Goal: Task Accomplishment & Management: Complete application form

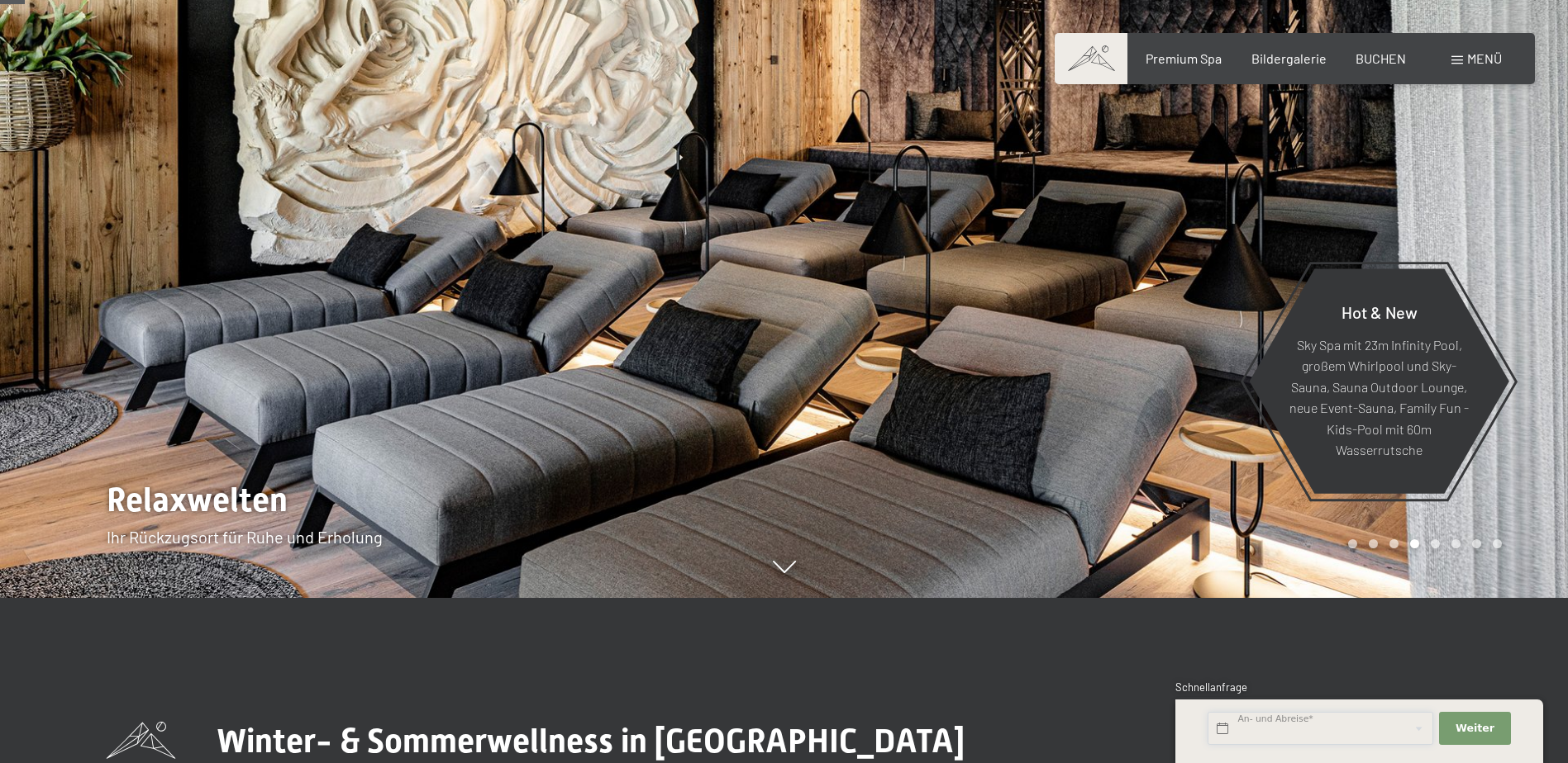
click at [1316, 737] on input "text" at bounding box center [1320, 729] width 226 height 34
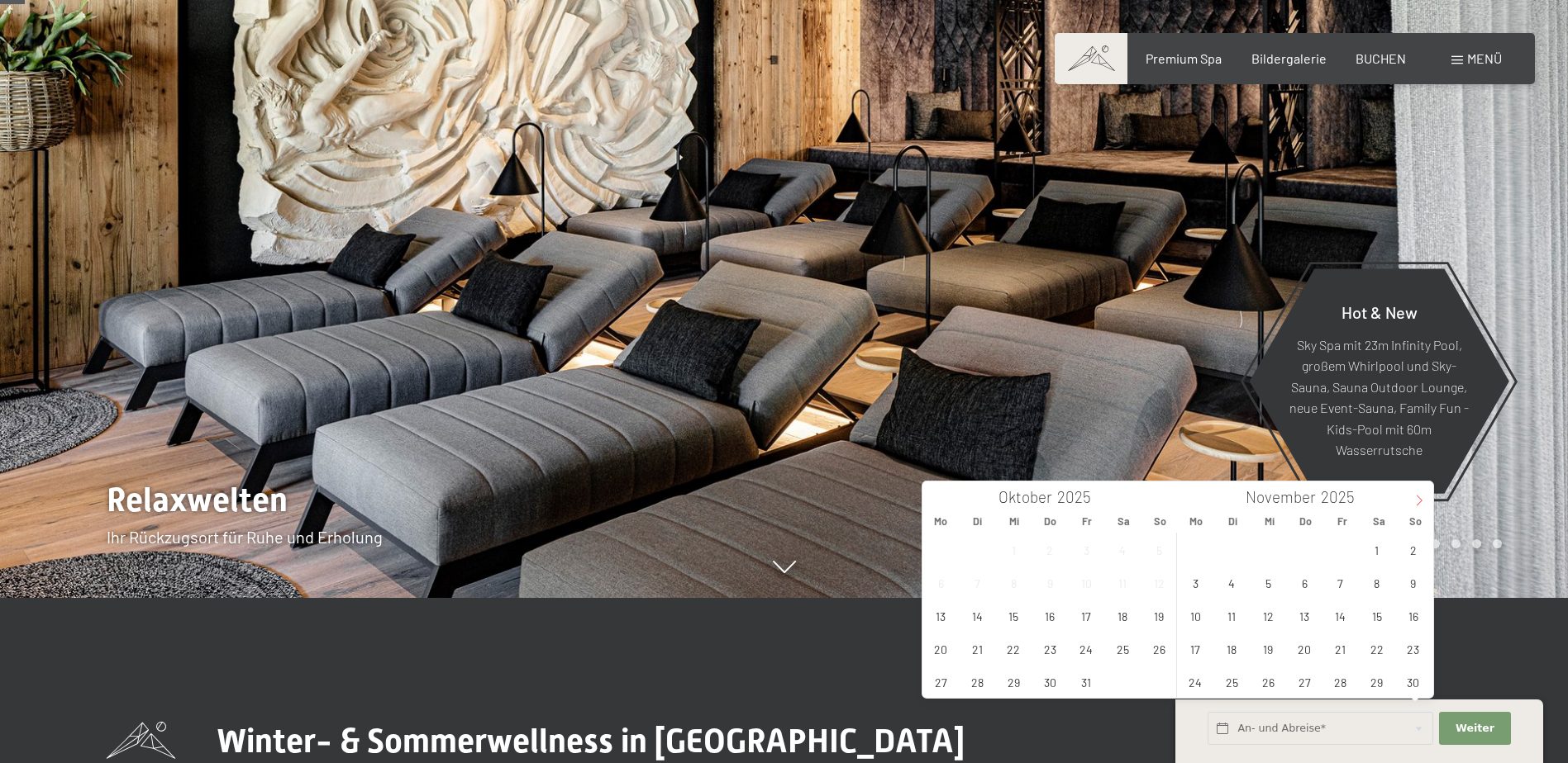
click at [1424, 502] on icon at bounding box center [1418, 500] width 11 height 11
type input "2026"
click at [1424, 502] on icon at bounding box center [1418, 500] width 11 height 11
type input "2026"
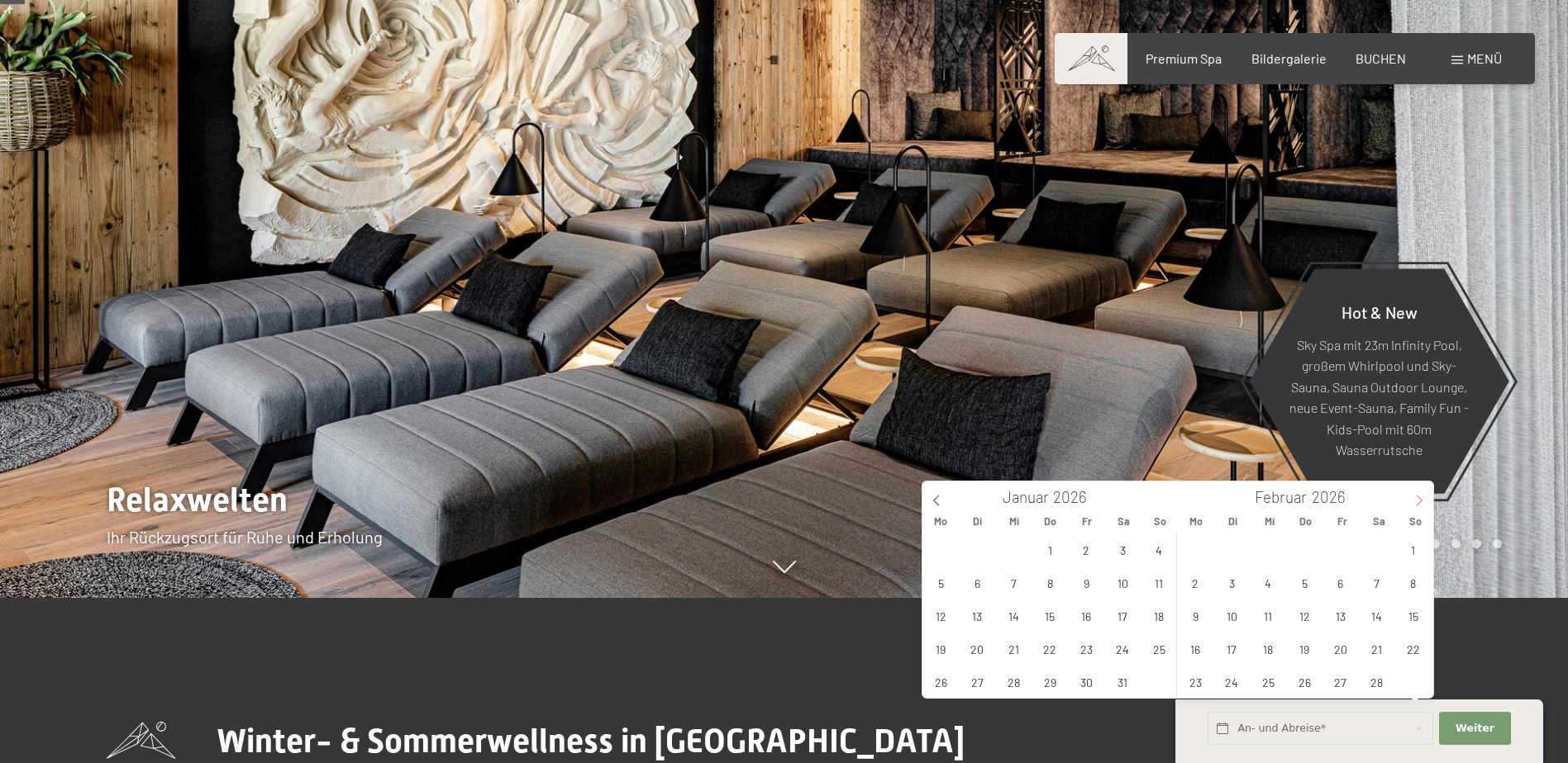
click at [1424, 502] on icon at bounding box center [1418, 500] width 11 height 11
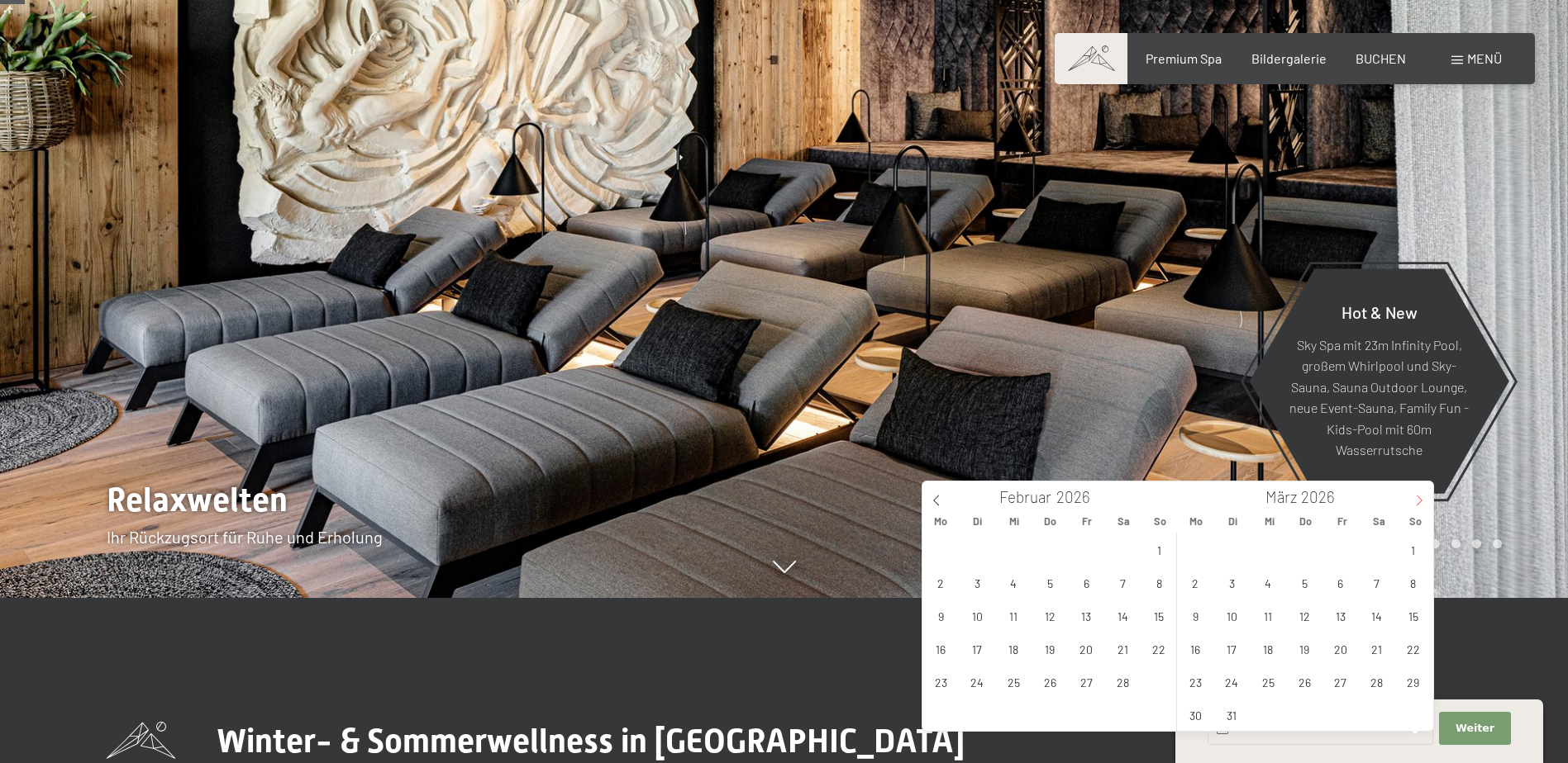
click at [1424, 502] on icon at bounding box center [1418, 500] width 11 height 11
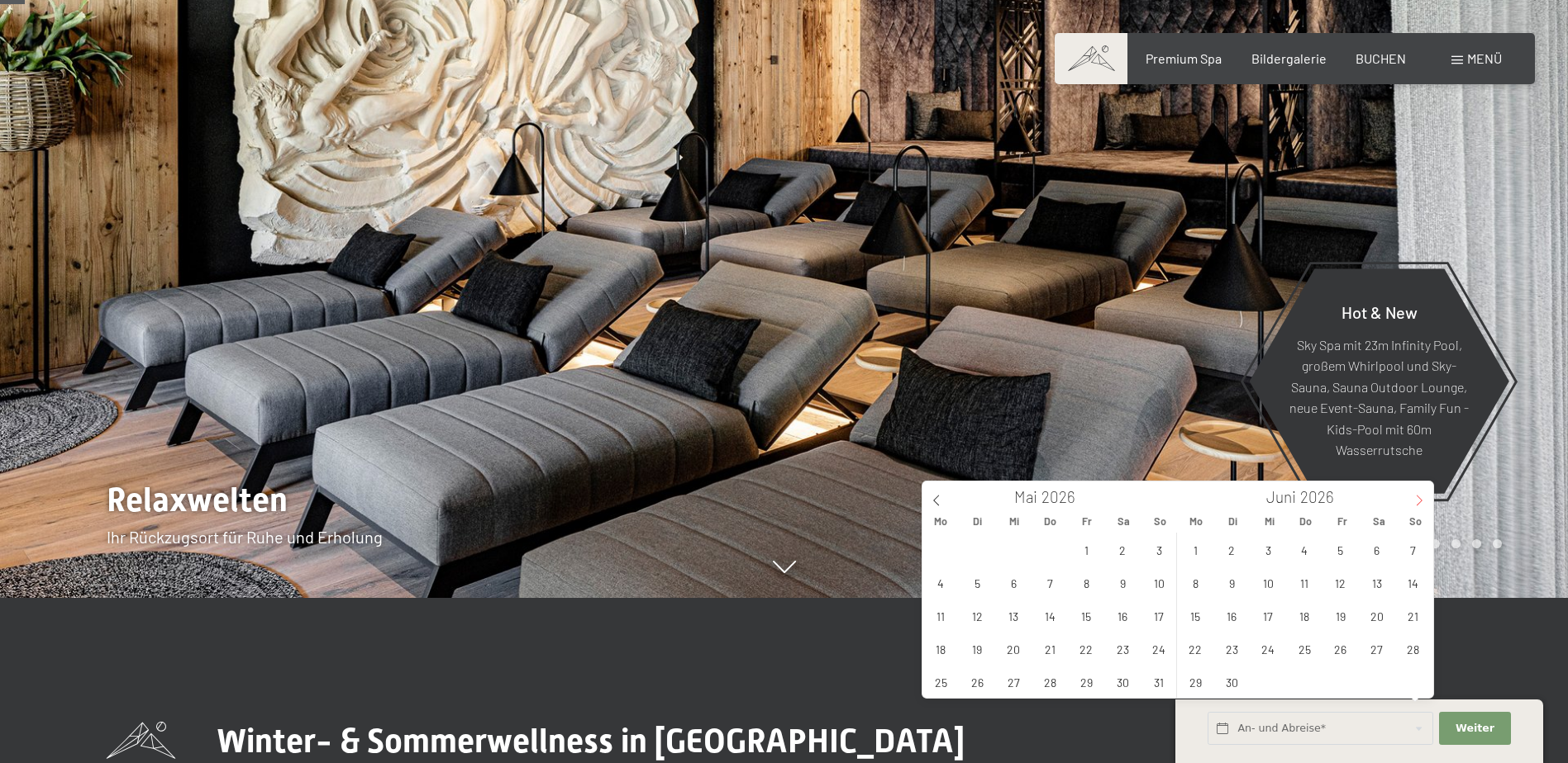
click at [1424, 502] on icon at bounding box center [1418, 500] width 11 height 11
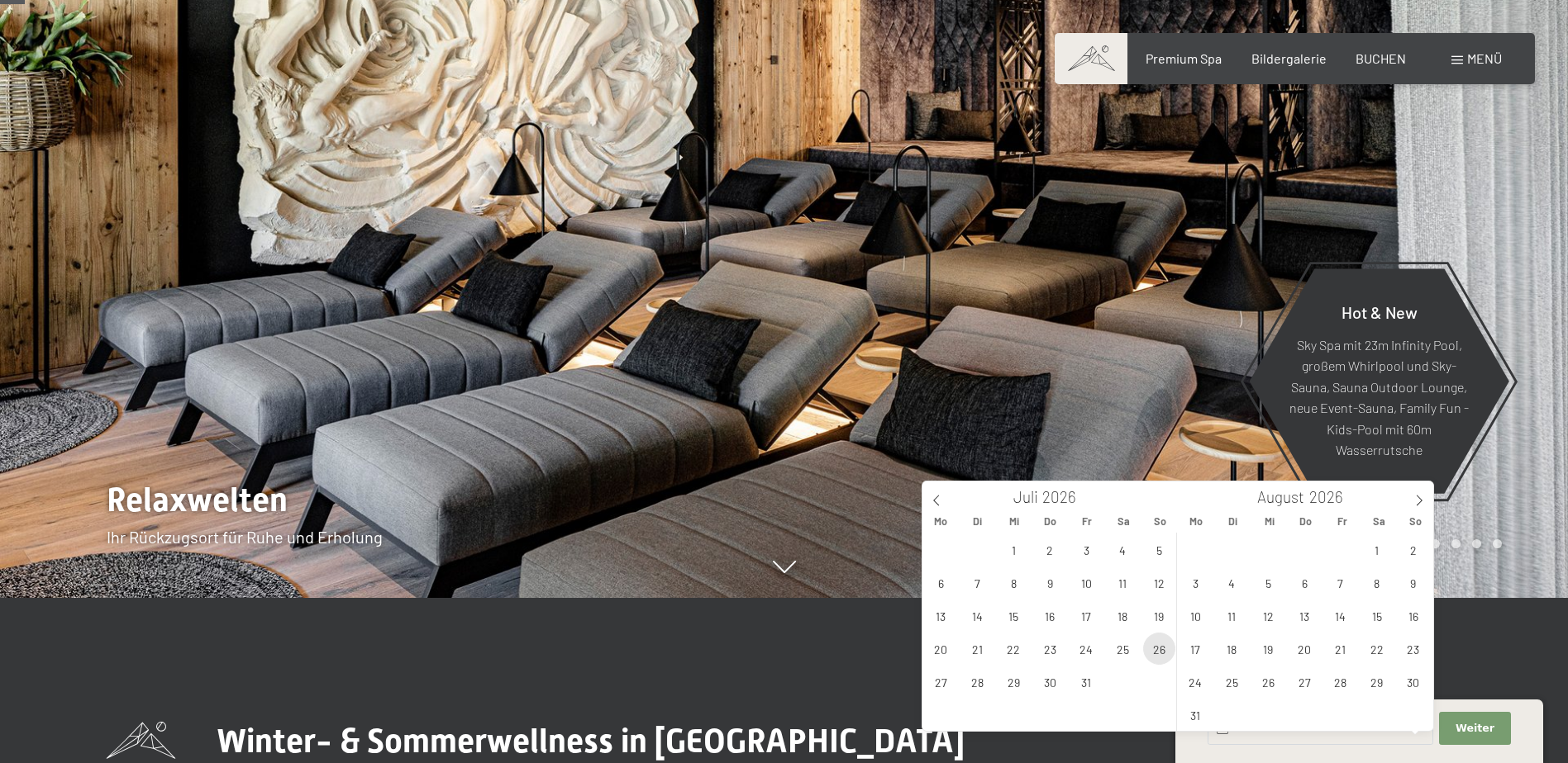
click at [1159, 653] on span "26" at bounding box center [1158, 648] width 32 height 32
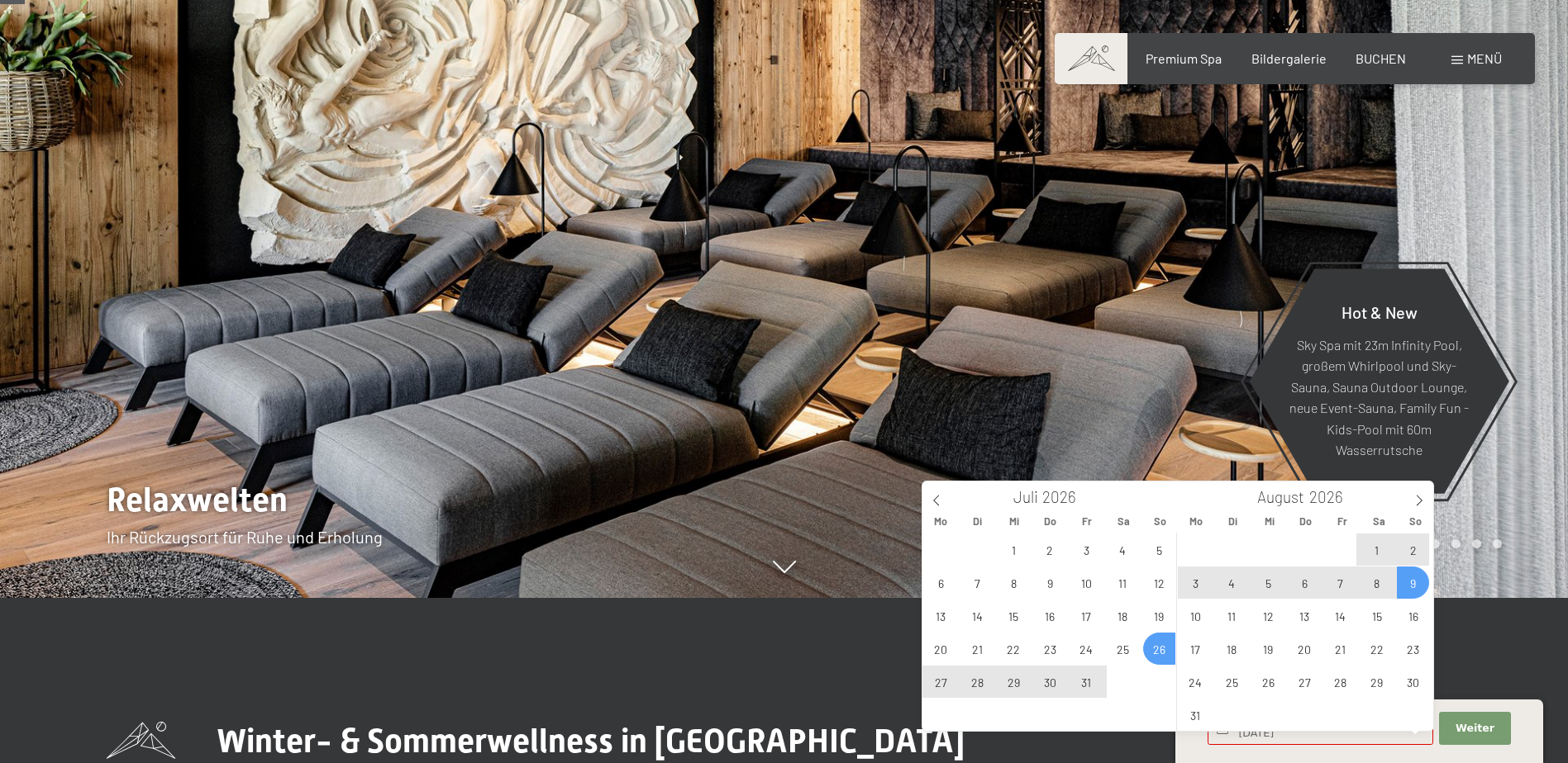
click at [1417, 581] on span "9" at bounding box center [1412, 583] width 32 height 32
type input "So. 26.07.2026 - So. 09.08.2026"
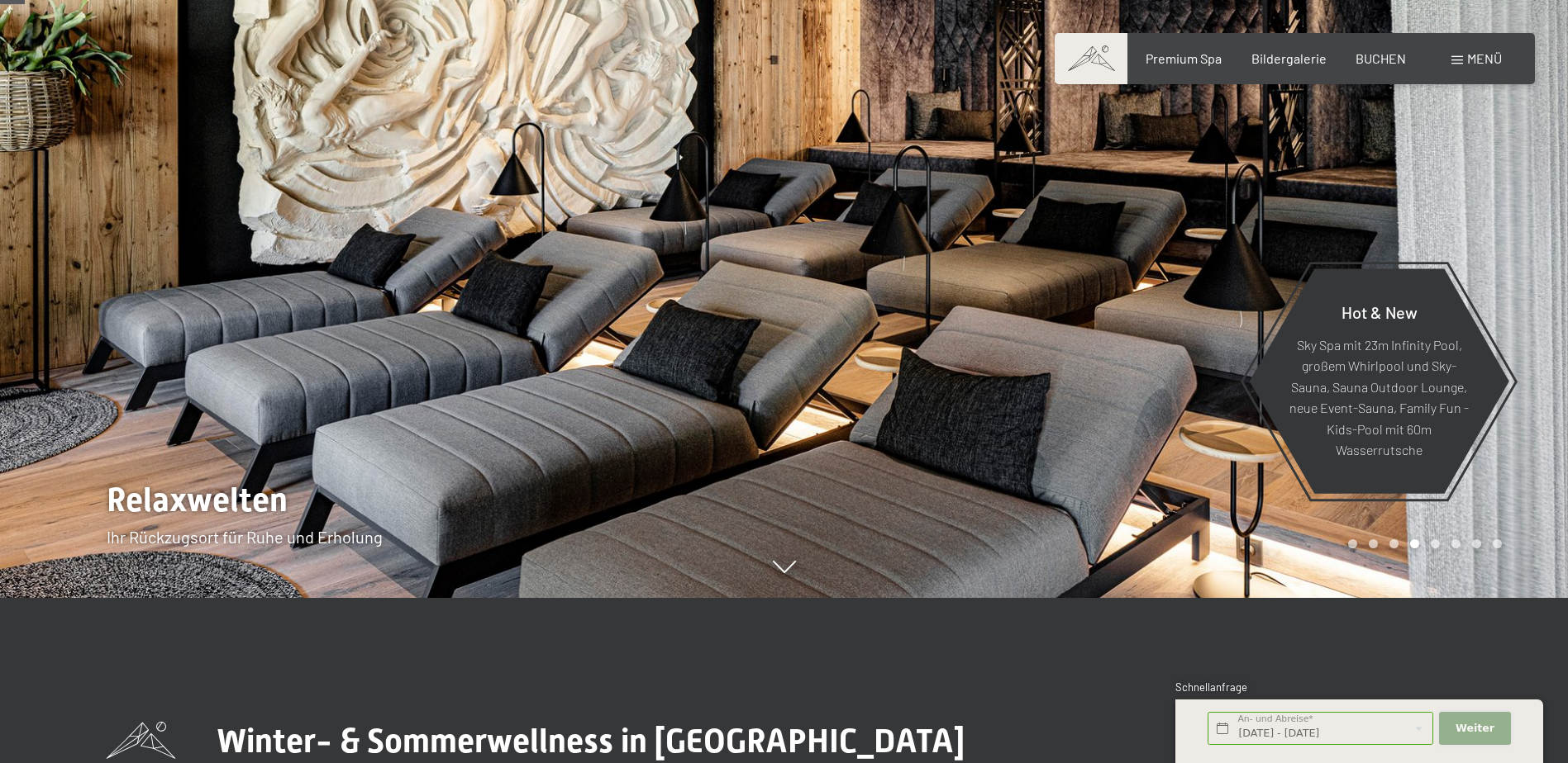
click at [1466, 729] on span "Weiter" at bounding box center [1474, 728] width 39 height 15
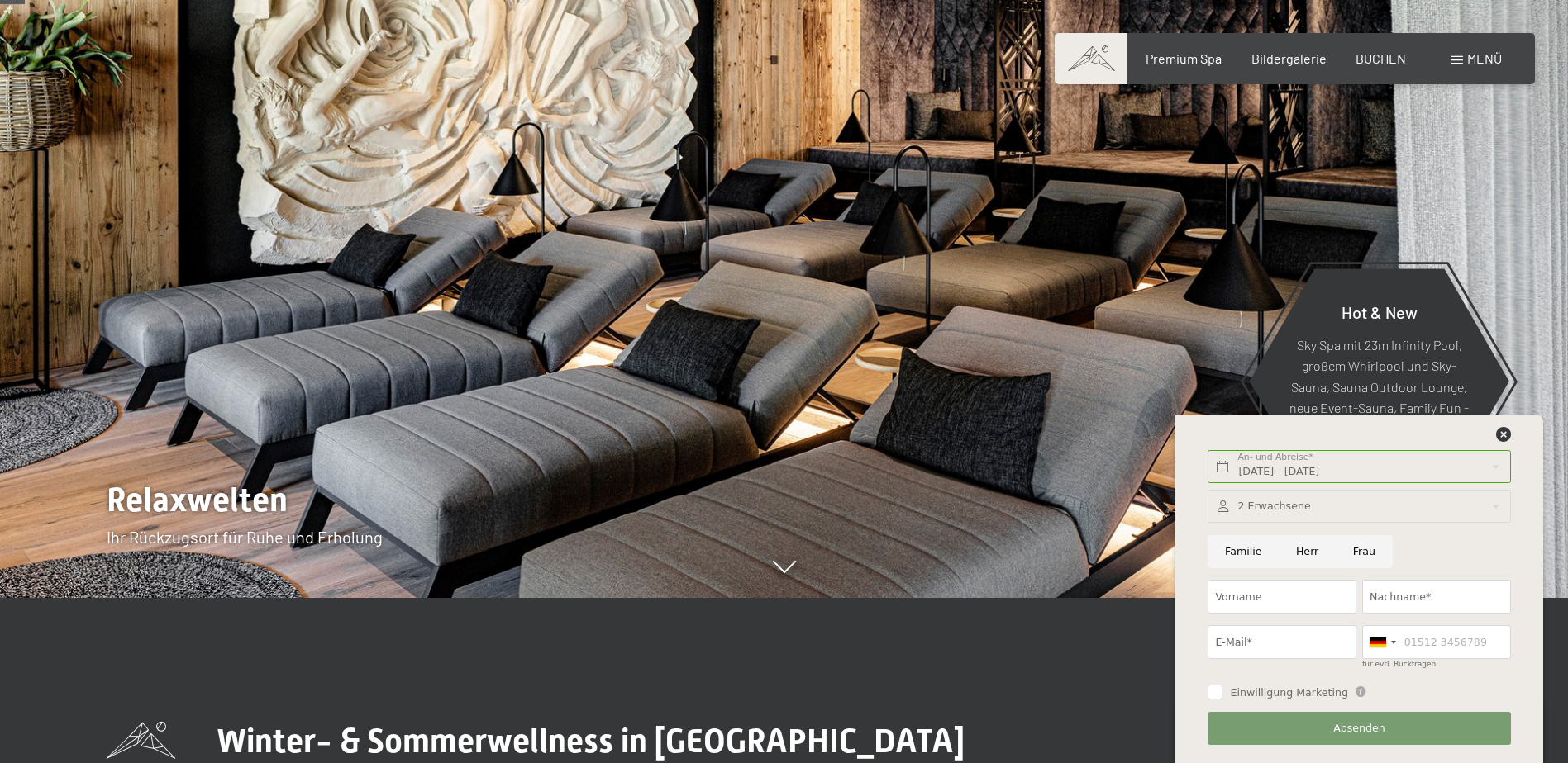
click at [1299, 506] on div at bounding box center [1358, 507] width 302 height 34
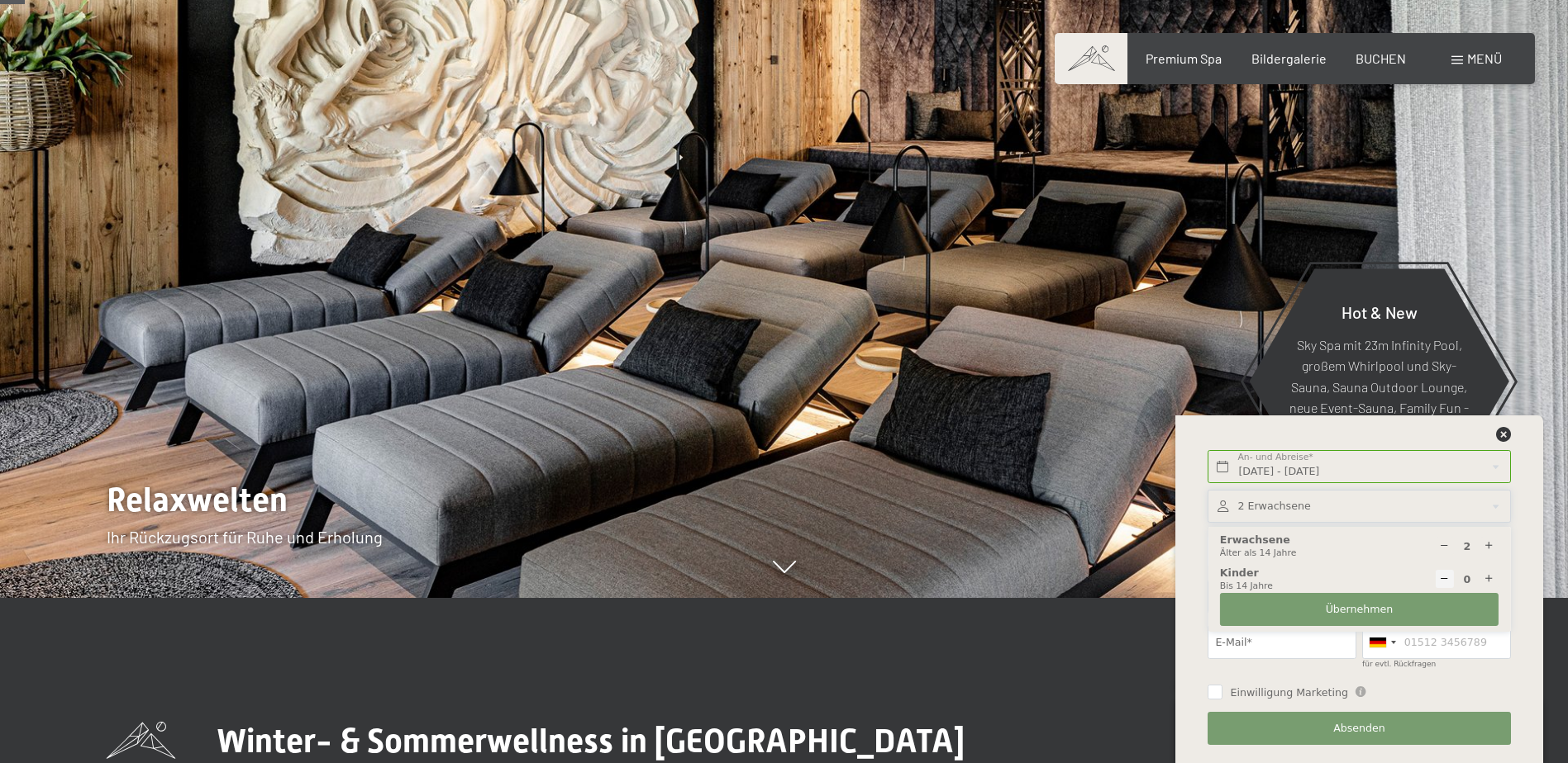
click at [1487, 578] on icon at bounding box center [1488, 579] width 11 height 10
type input "1"
select select
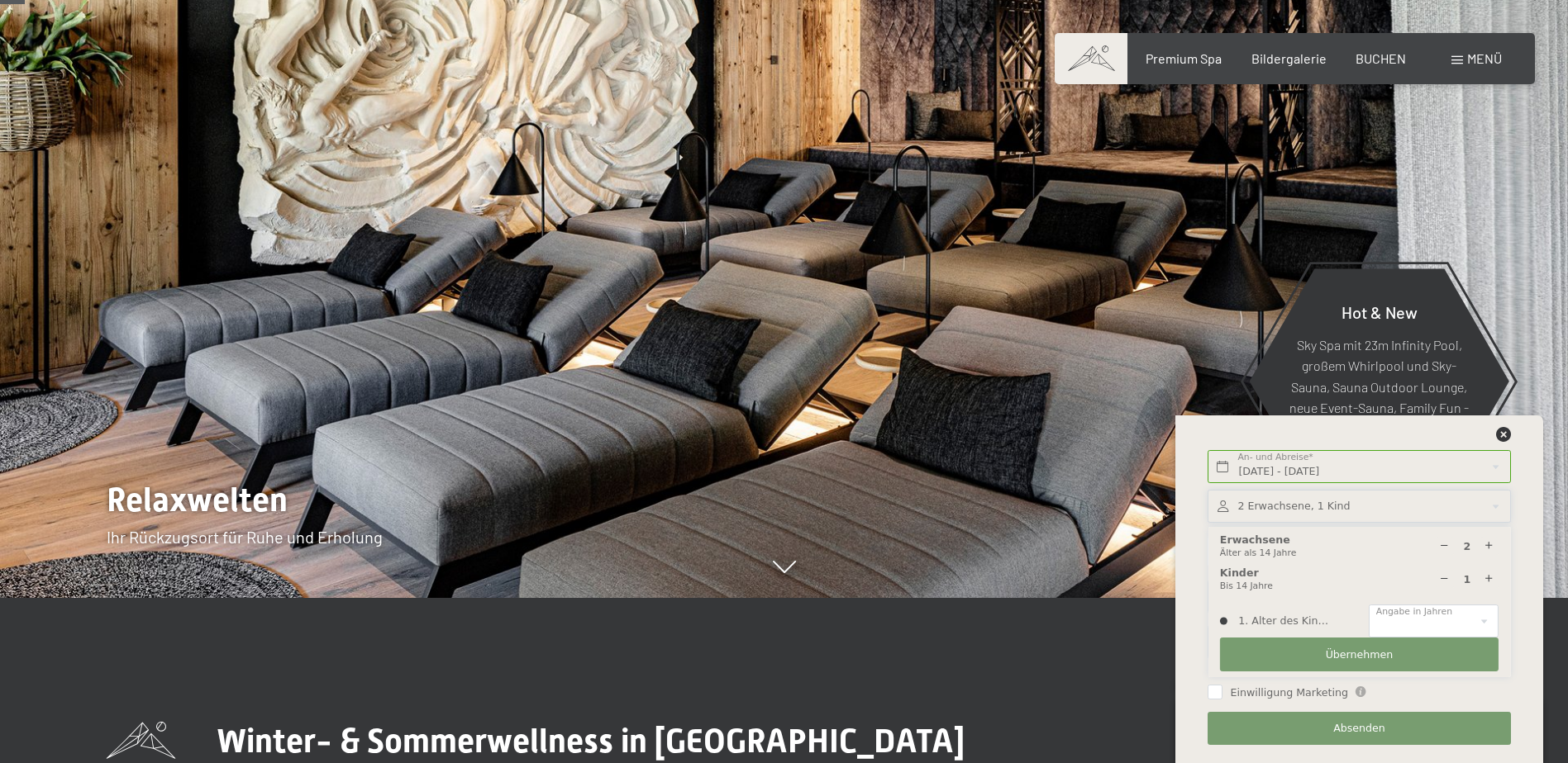
click at [1487, 578] on icon at bounding box center [1488, 579] width 11 height 10
type input "3"
select select
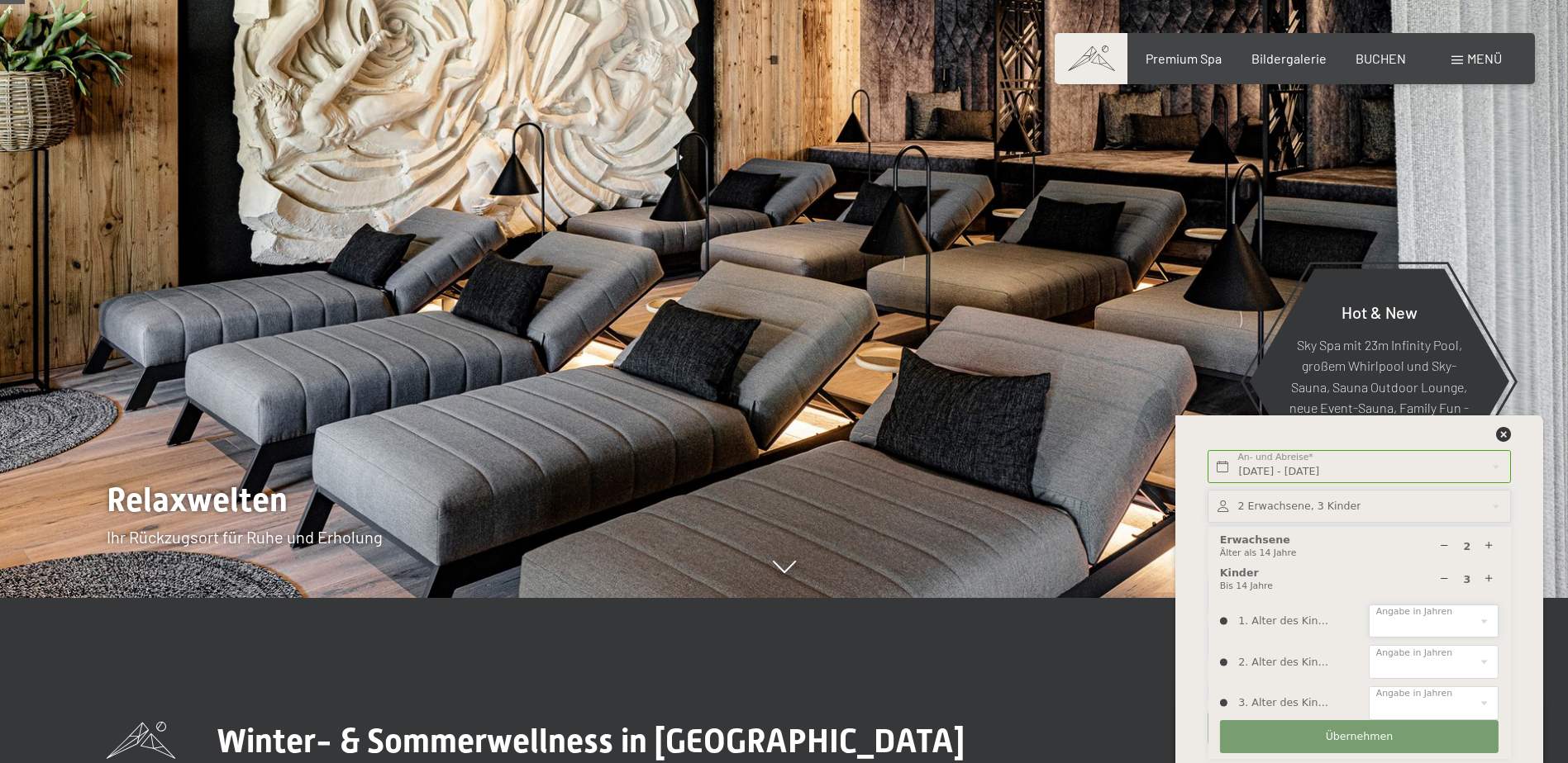
click at [1462, 616] on select "0 1 2 3 4 5 6 7 8 9 10 11 12 13 14" at bounding box center [1433, 621] width 130 height 34
select select "8"
click at [1368, 605] on select "0 1 2 3 4 5 6 7 8 9 10 11 12 13 14" at bounding box center [1433, 621] width 130 height 34
click at [1439, 654] on select "0 1 2 3 4 5 6 7 8 9 10 11 12 13 14" at bounding box center [1433, 662] width 130 height 34
select select "11"
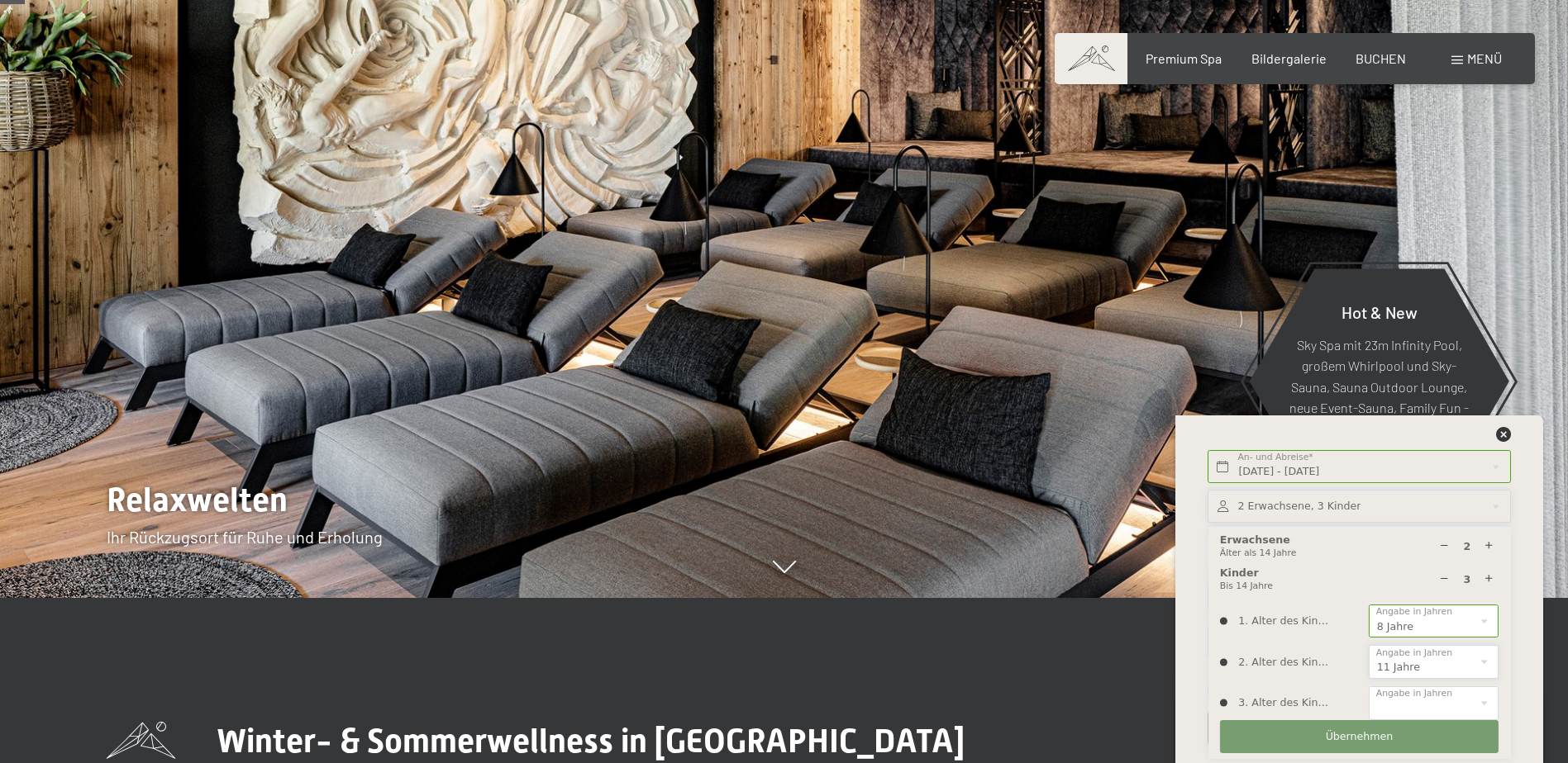
click at [1368, 645] on select "0 1 2 3 4 5 6 7 8 9 10 11 12 13 14" at bounding box center [1433, 662] width 130 height 34
click at [1434, 696] on select "0 1 2 3 4 5 6 7 8 9 10 11 12 13 14" at bounding box center [1433, 703] width 130 height 34
select select "12"
click at [1368, 686] on select "0 1 2 3 4 5 6 7 8 9 10 11 12 13 14" at bounding box center [1433, 703] width 130 height 34
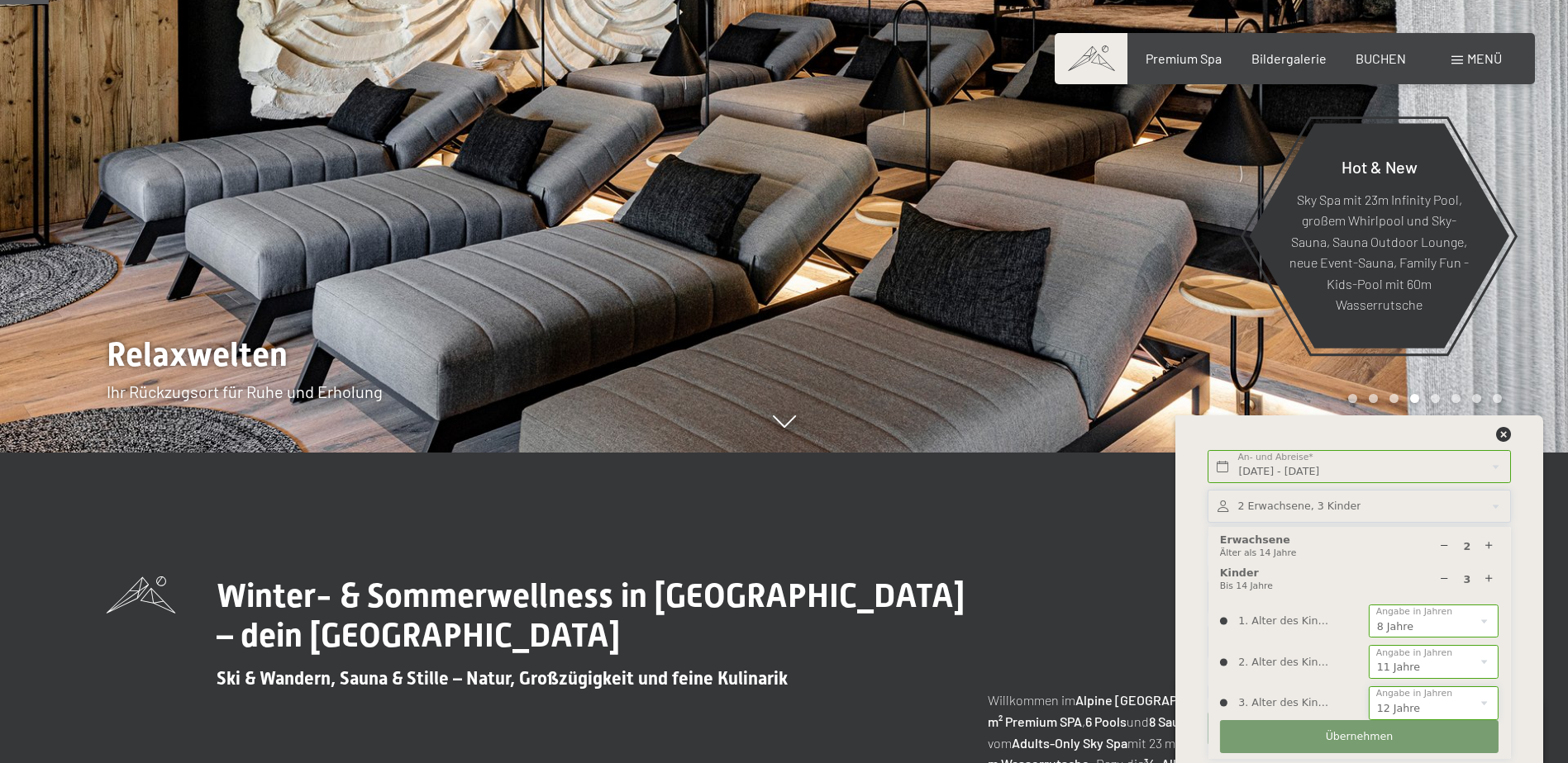
scroll to position [331, 0]
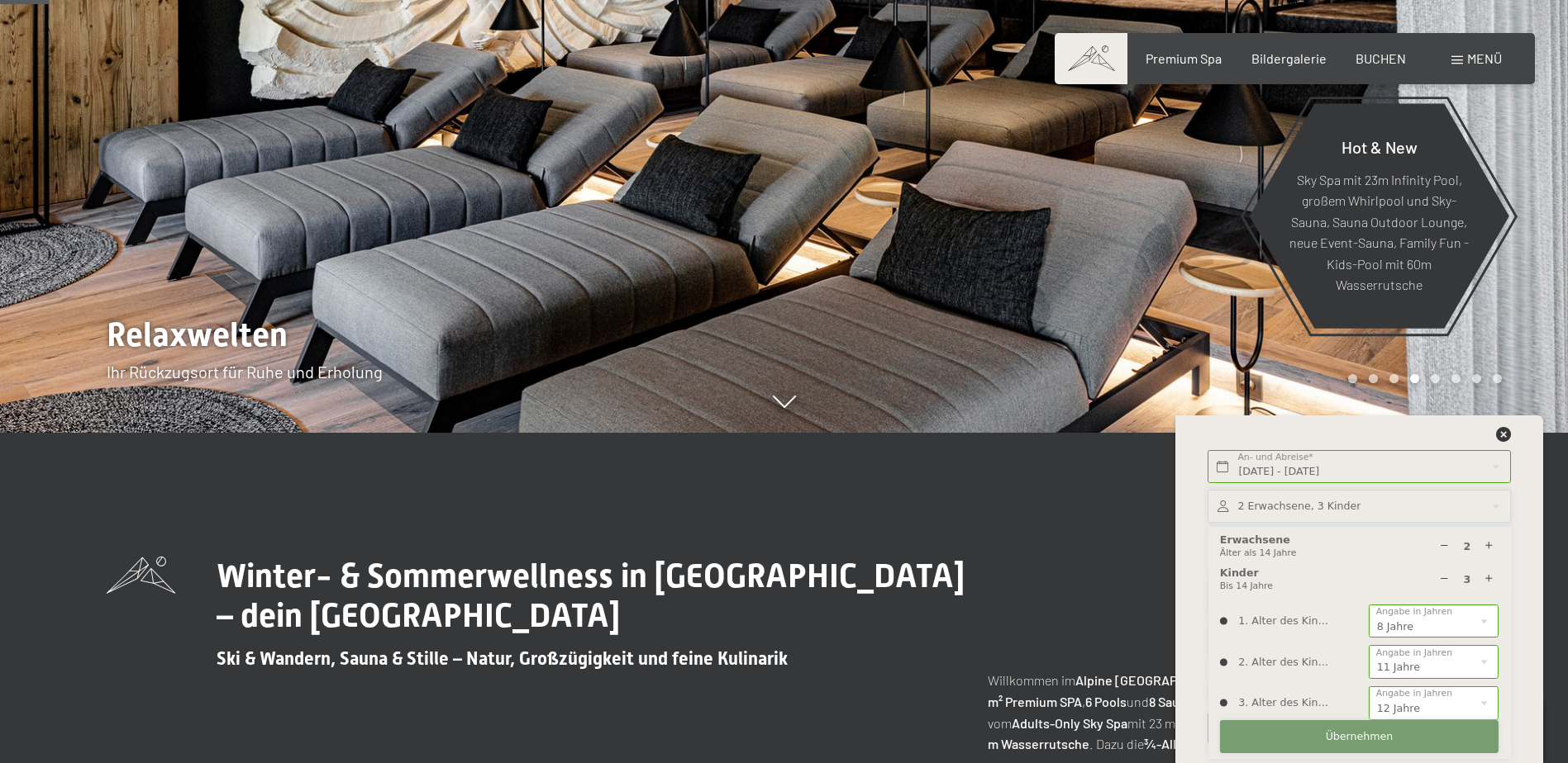
click at [1361, 735] on span "Übernehmen" at bounding box center [1359, 736] width 67 height 15
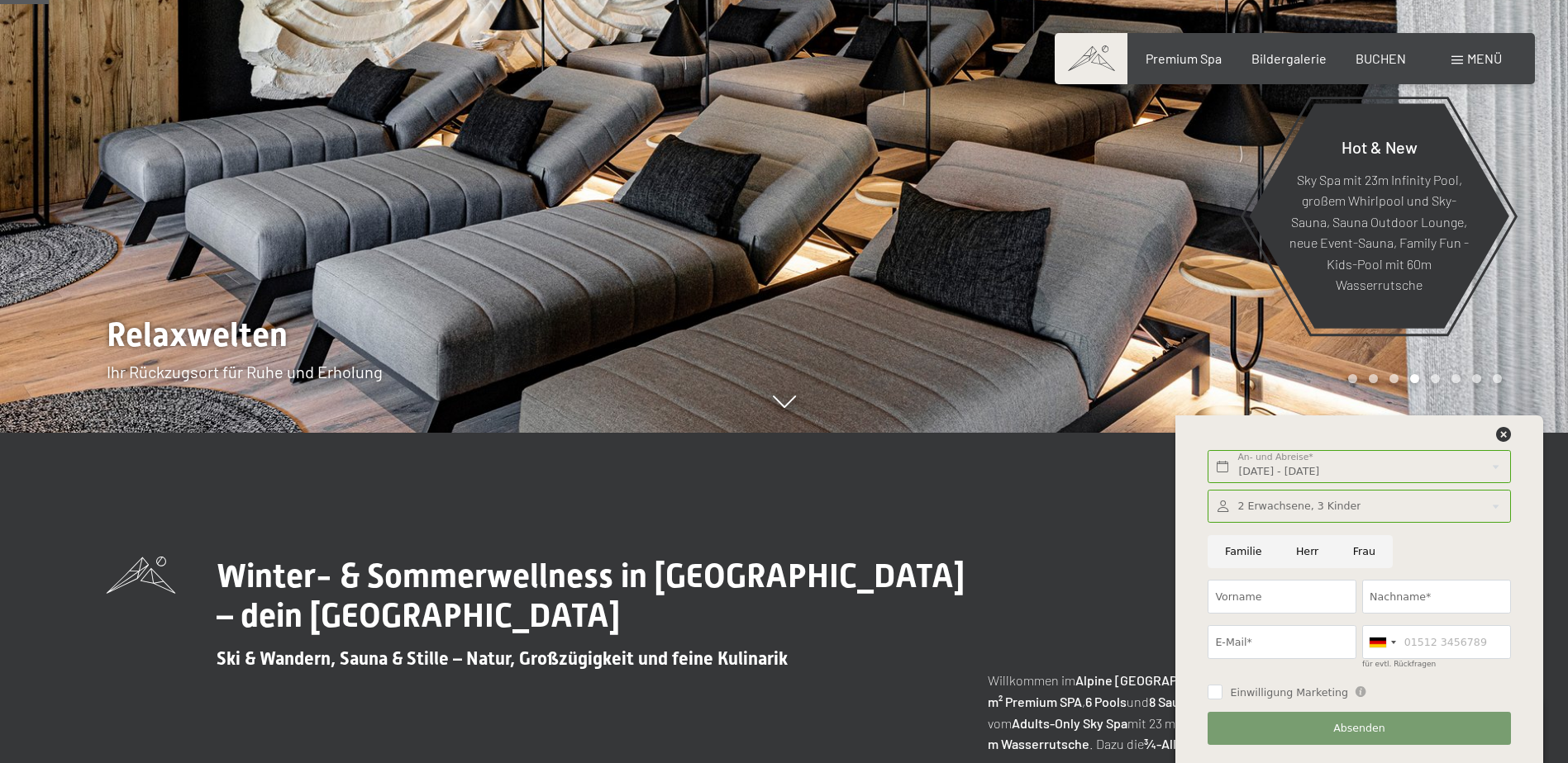
click at [1221, 552] on input "Familie" at bounding box center [1242, 552] width 71 height 34
radio input "true"
click at [1267, 598] on input "Vorname" at bounding box center [1282, 597] width 149 height 34
type input "Andreas"
type input "Schwalger"
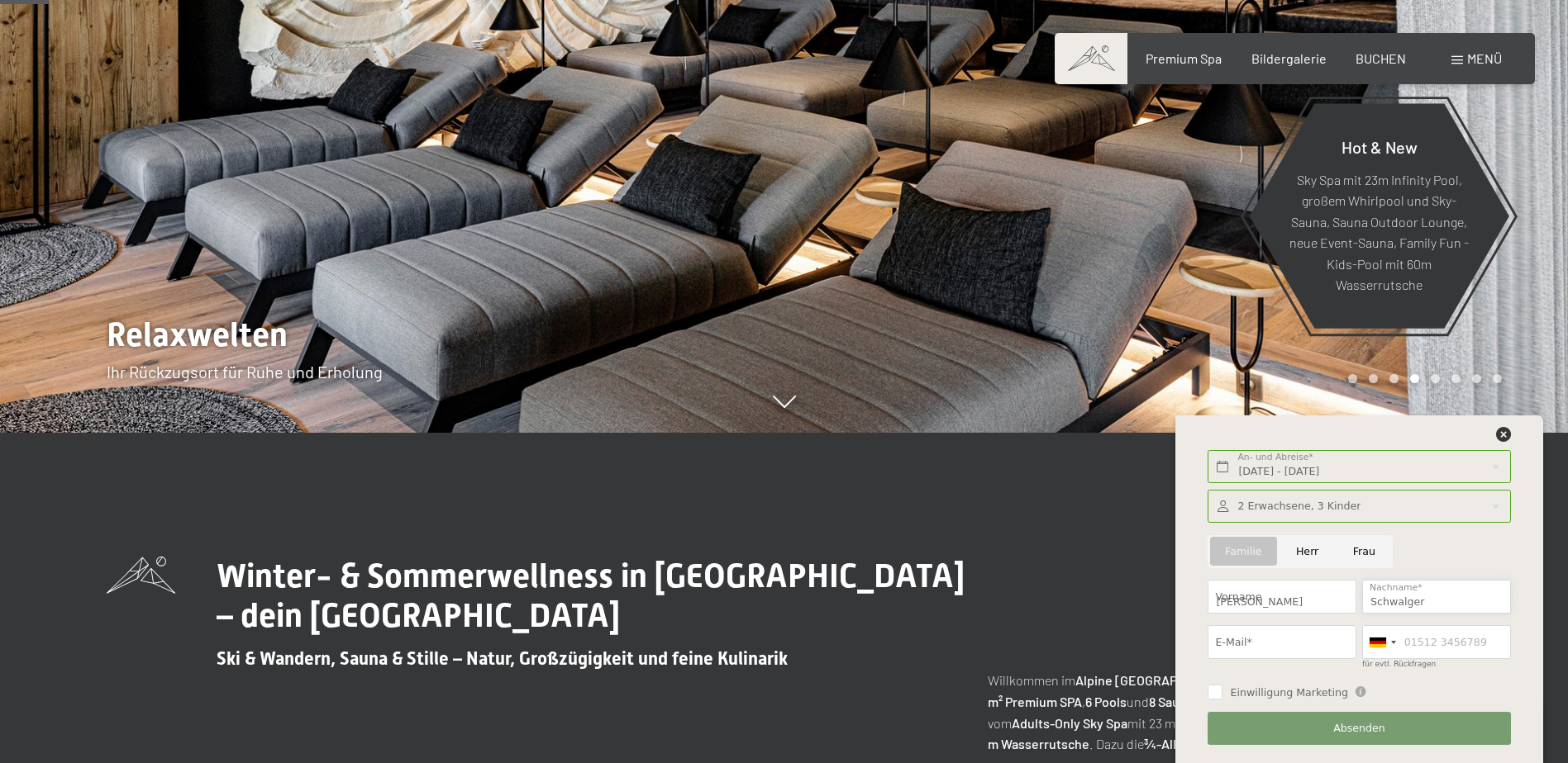
type input "andreas.schwalger@outlook.de"
type input "0491725425757"
click at [1265, 720] on button "Absenden" at bounding box center [1358, 729] width 302 height 34
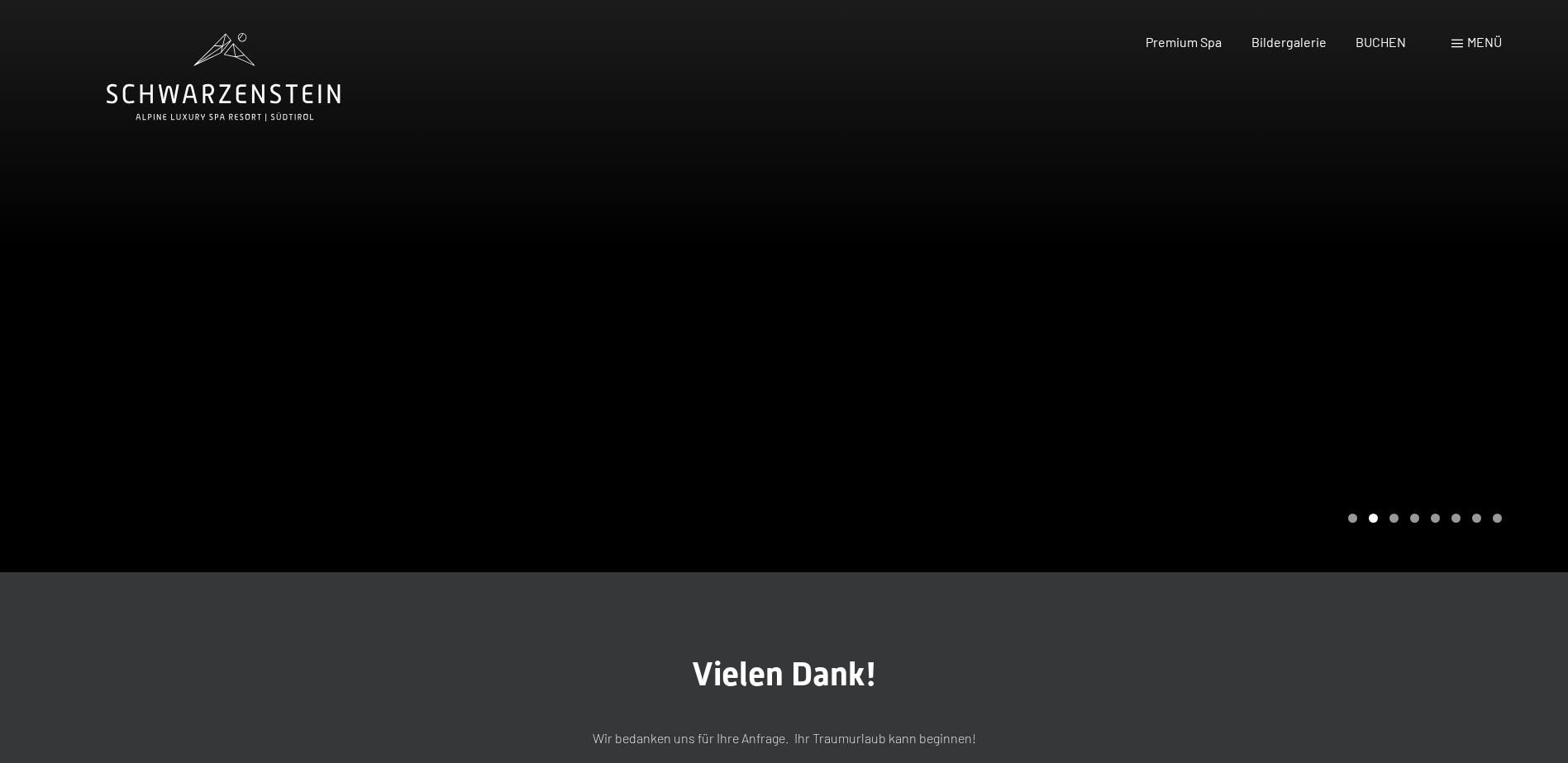
click at [1466, 43] on div "Menü" at bounding box center [1476, 42] width 51 height 18
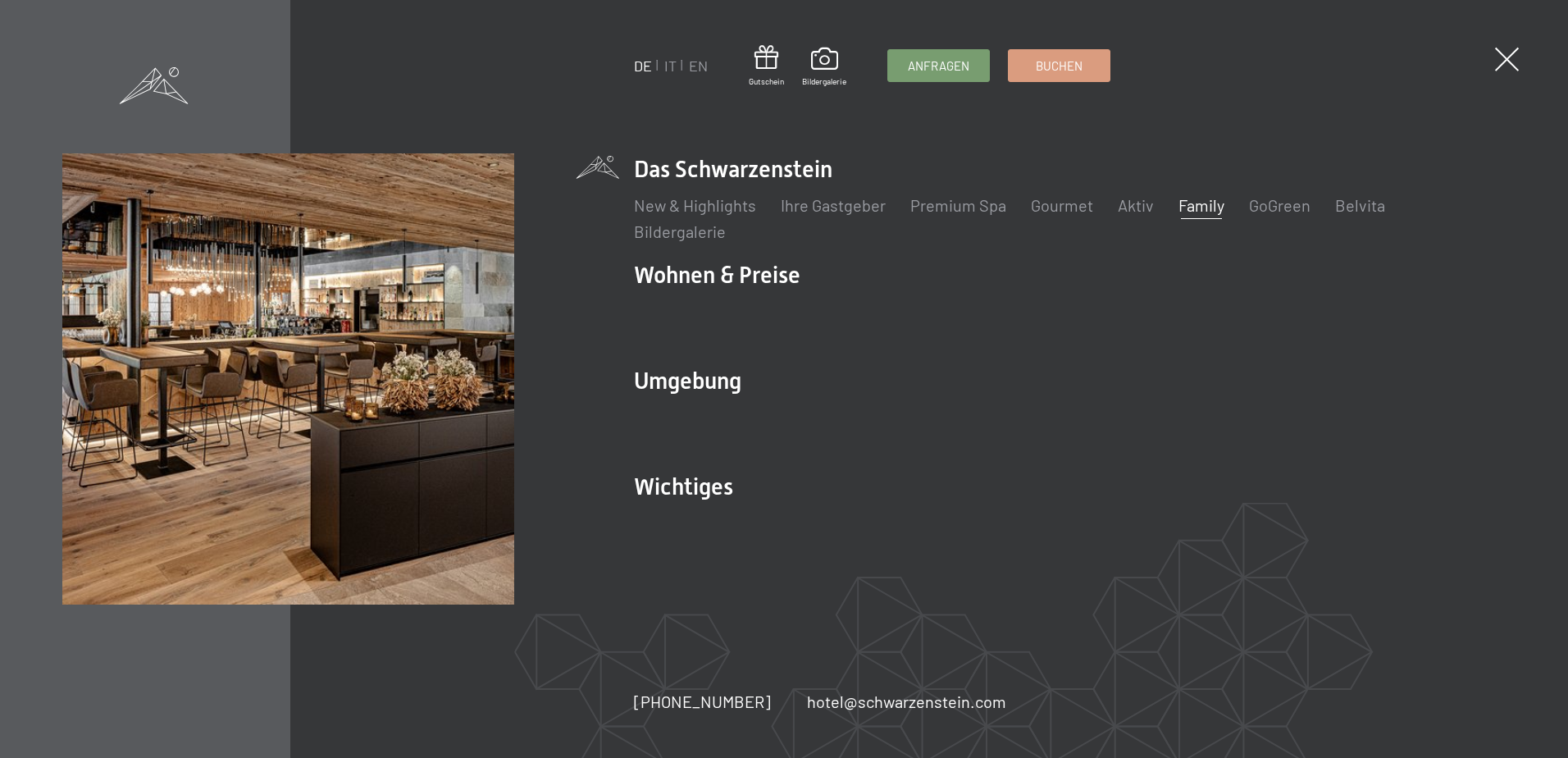
click at [1191, 205] on link "Family" at bounding box center [1201, 205] width 46 height 20
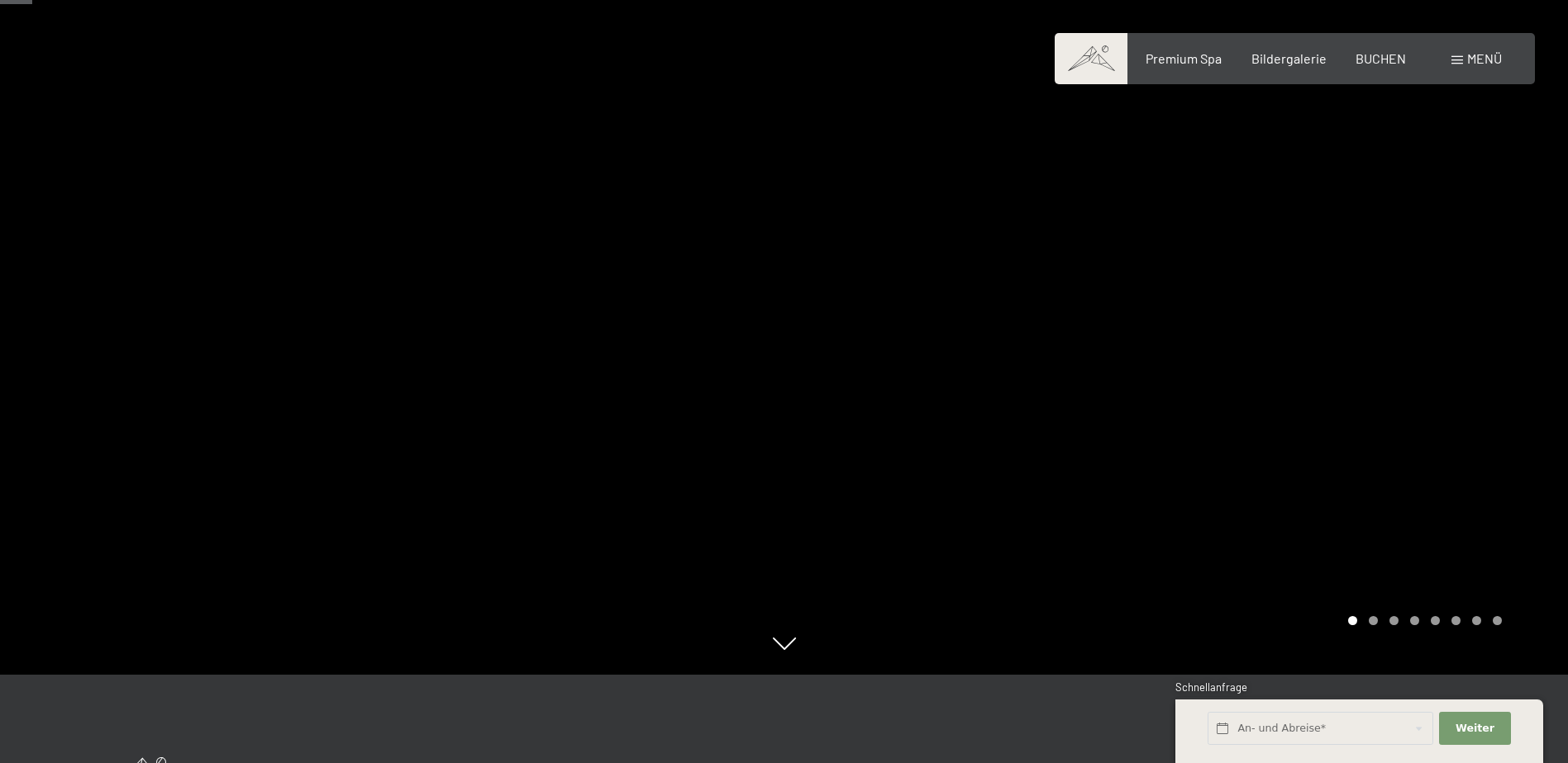
scroll to position [82, 0]
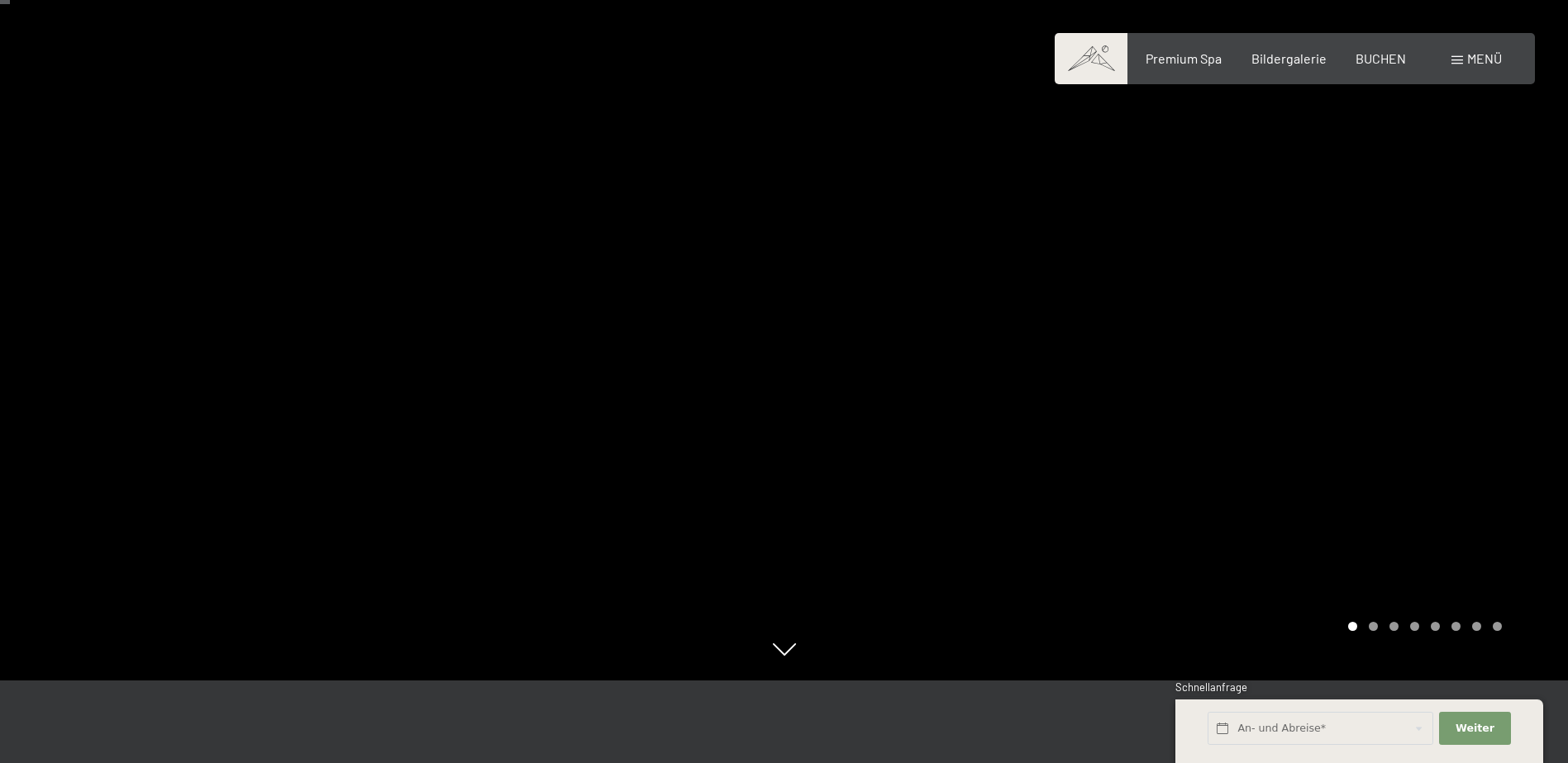
click at [1235, 330] on div at bounding box center [1177, 299] width 784 height 763
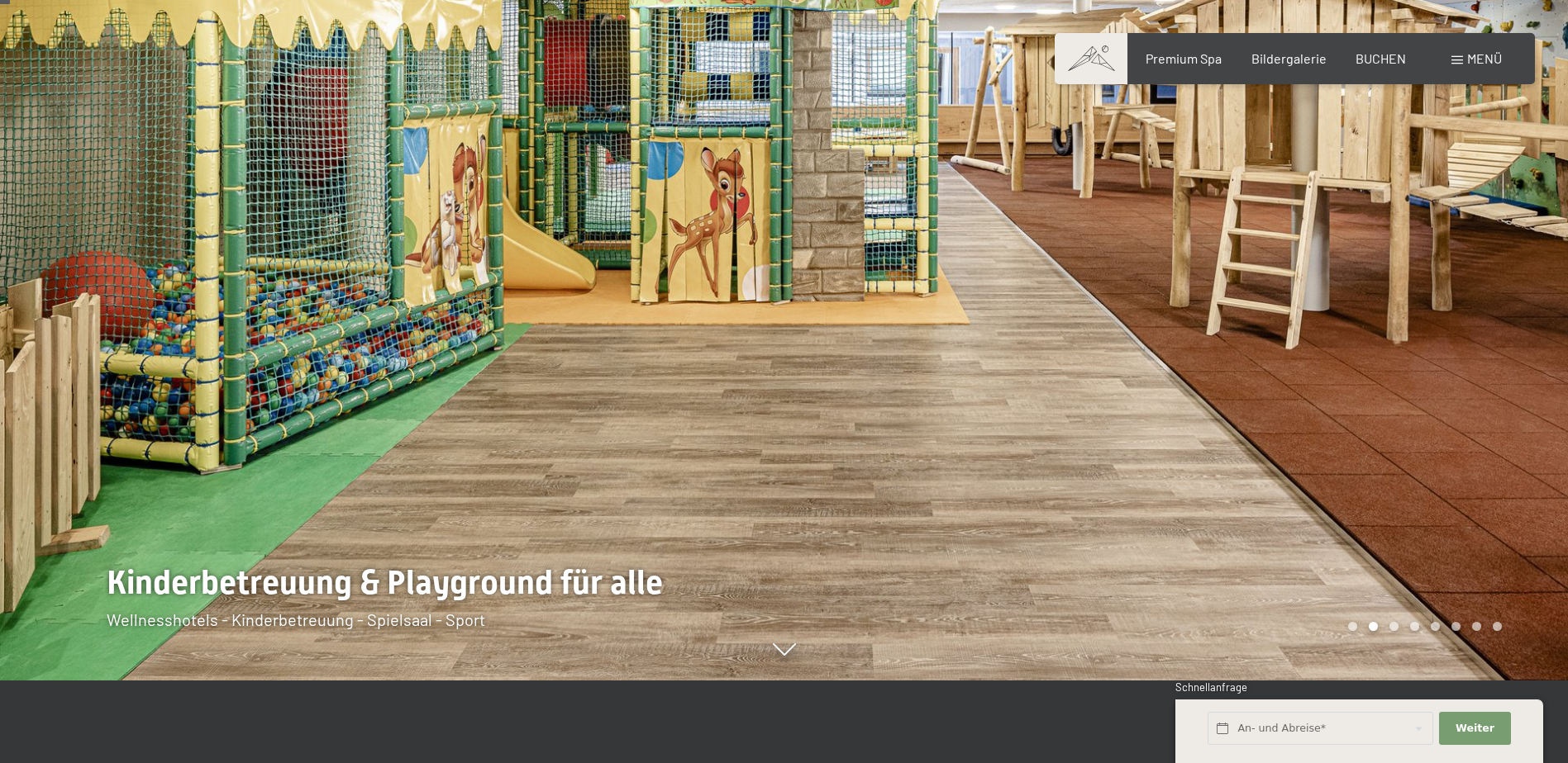
click at [1220, 330] on div at bounding box center [1177, 299] width 784 height 763
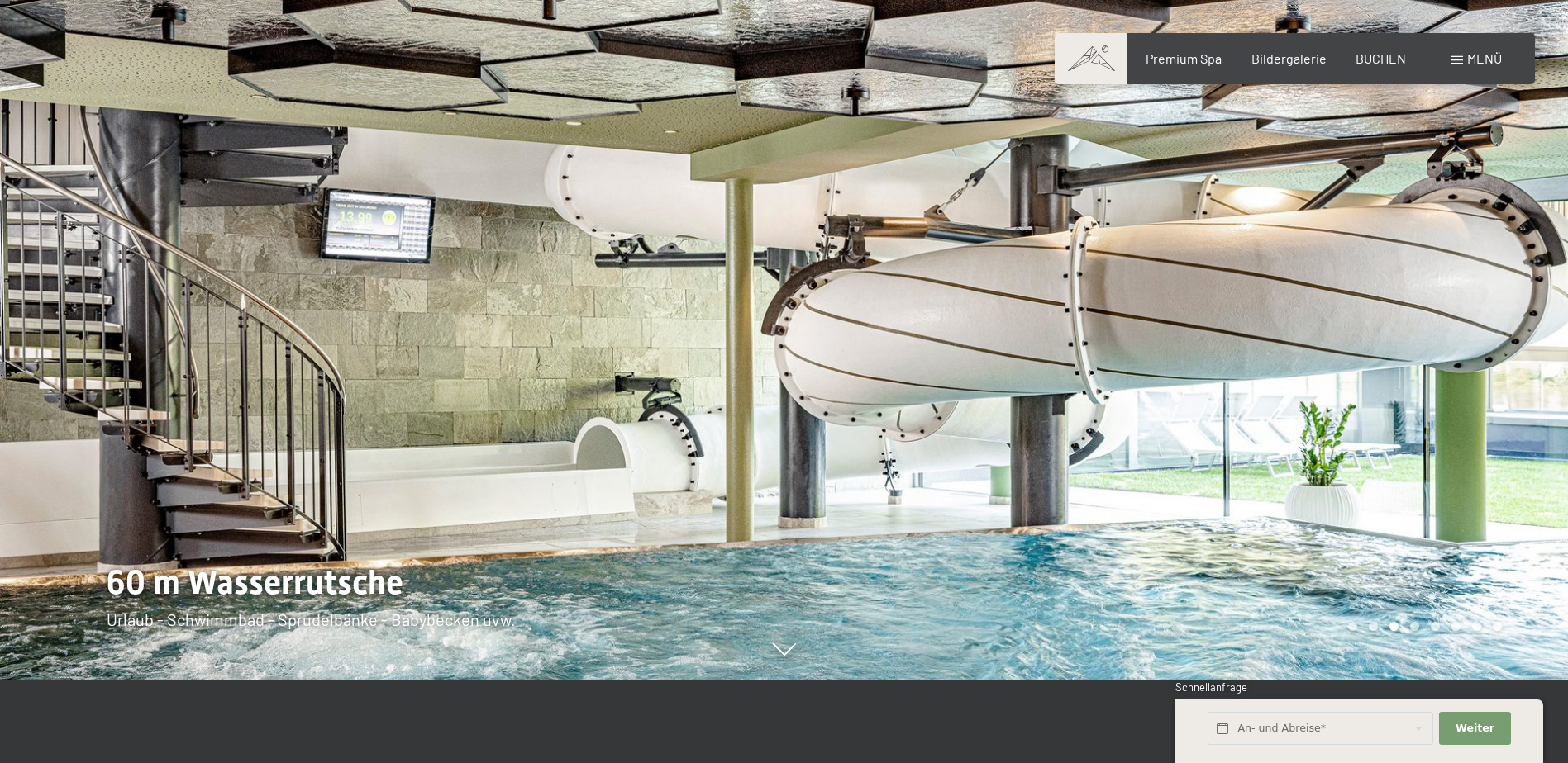
click at [1290, 331] on div at bounding box center [1177, 299] width 784 height 763
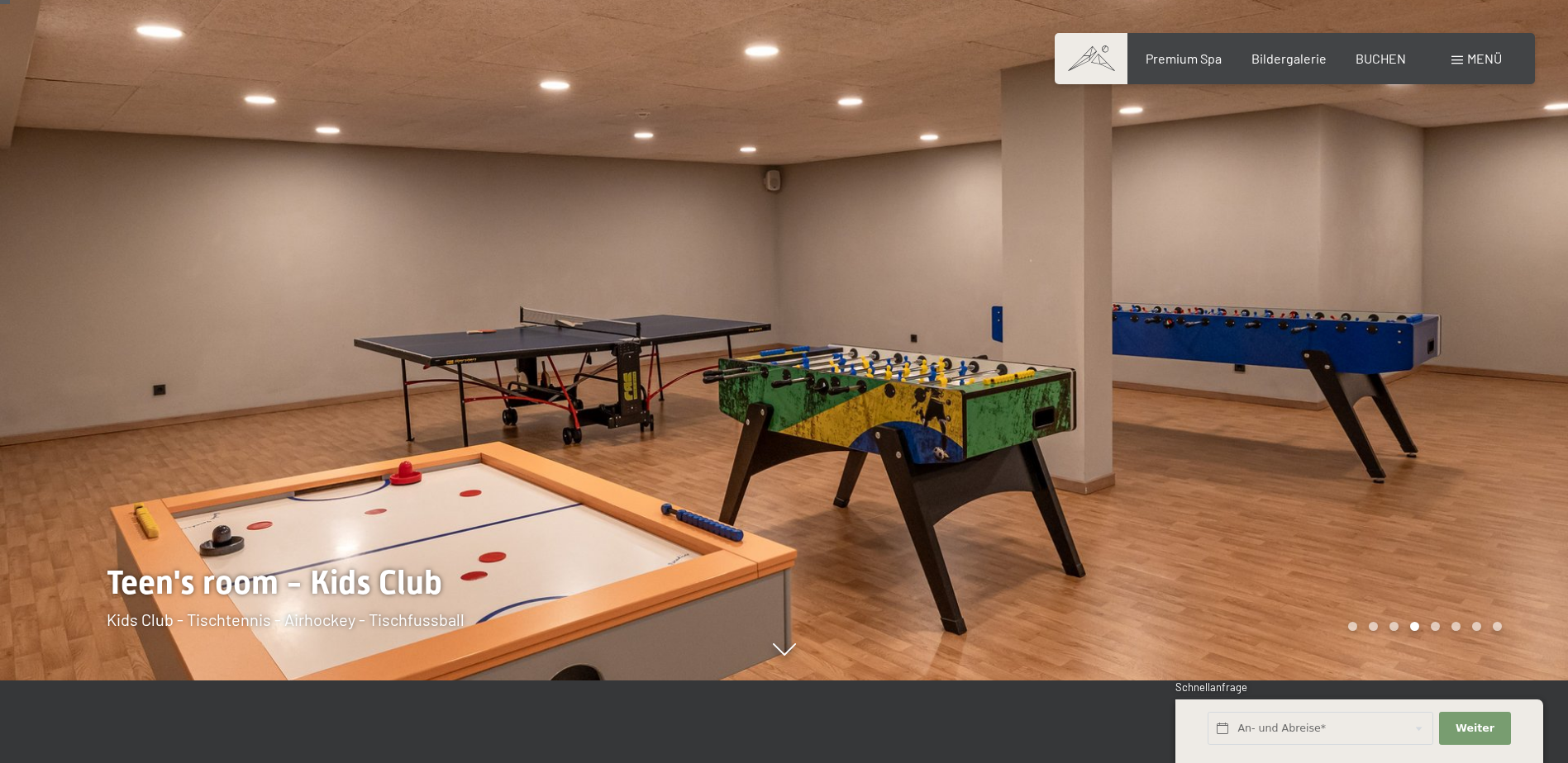
click at [1334, 331] on div at bounding box center [1177, 299] width 784 height 763
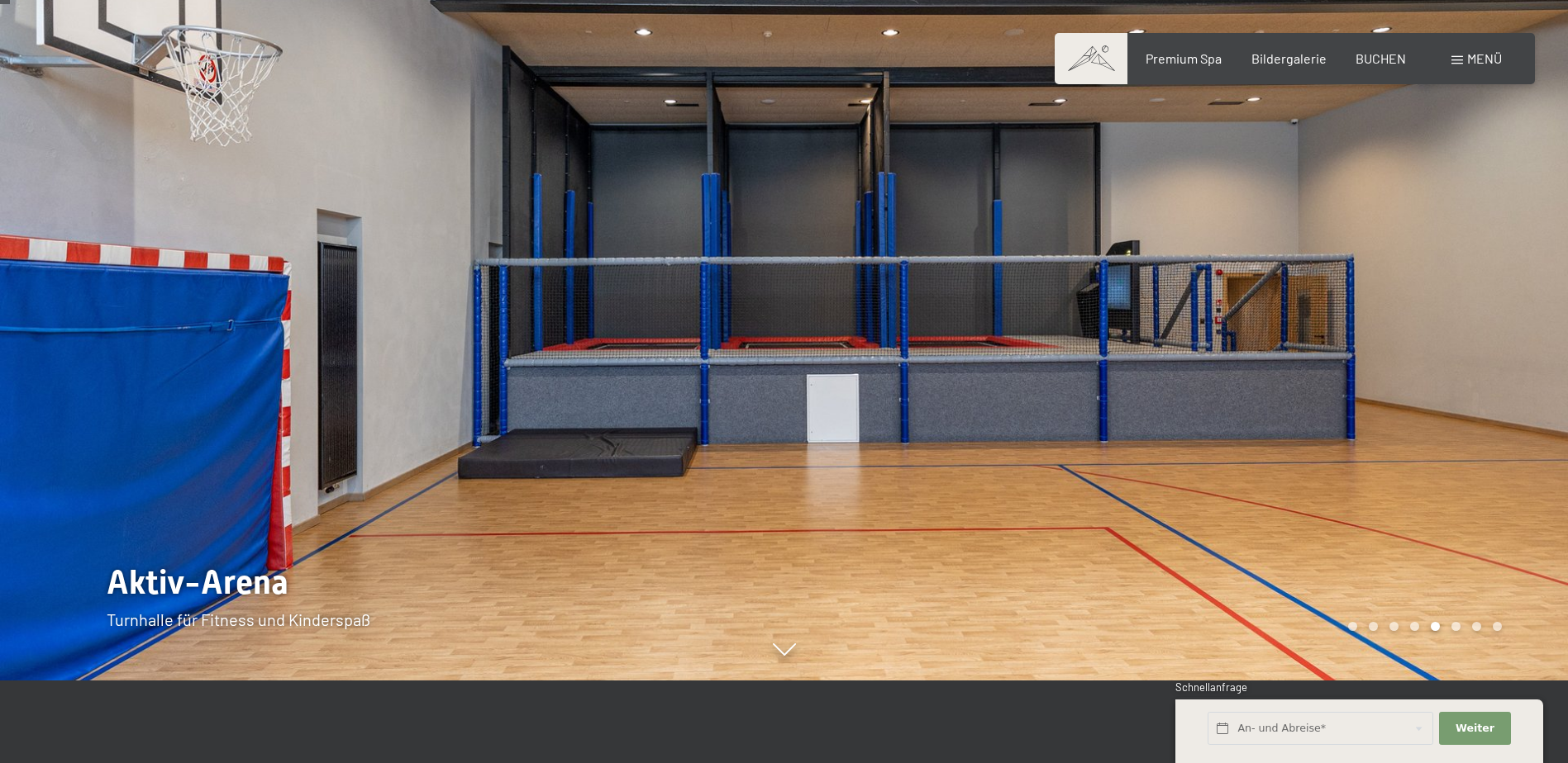
click at [224, 316] on div at bounding box center [392, 299] width 784 height 763
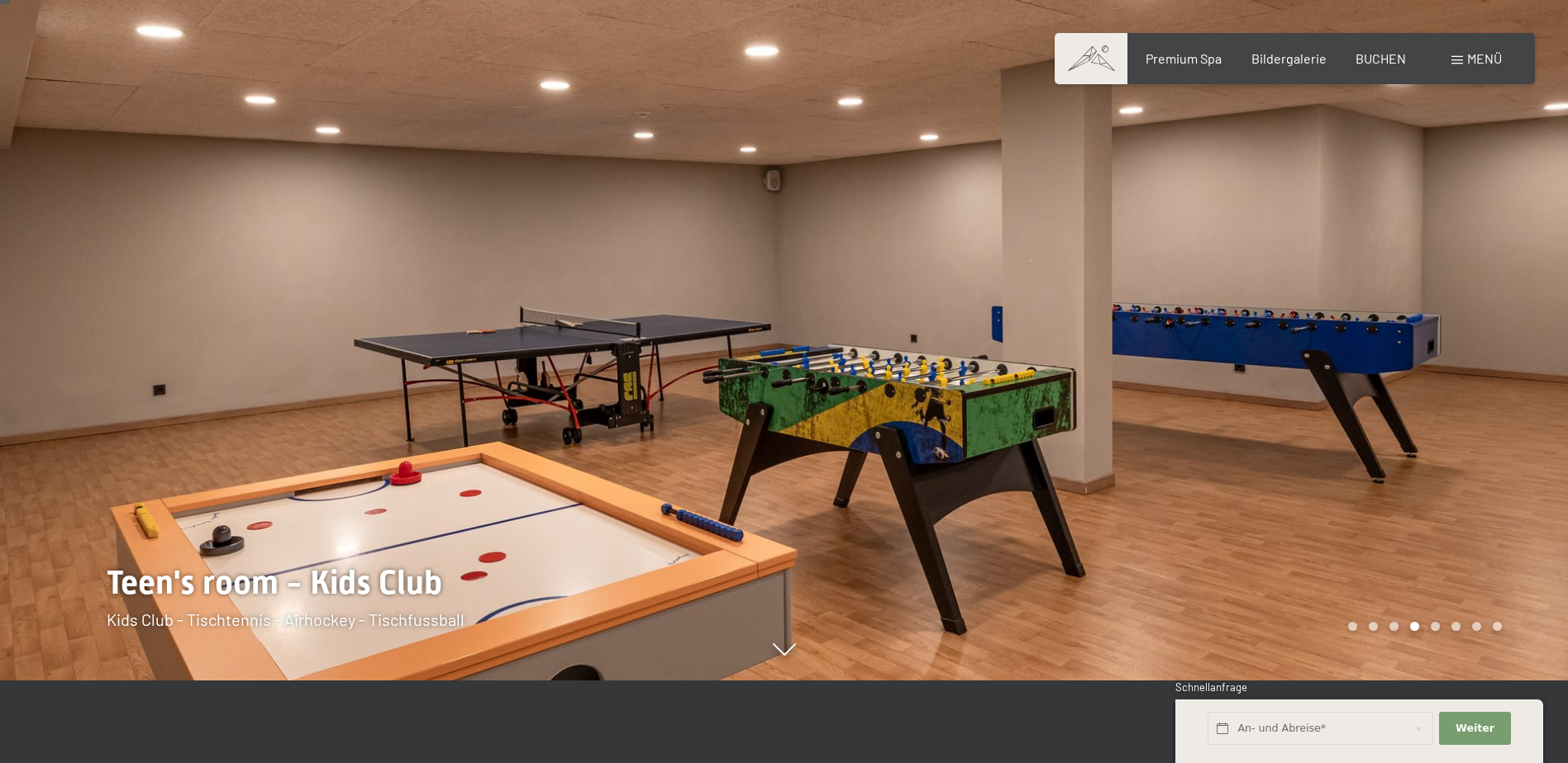
click at [1394, 339] on div at bounding box center [1177, 299] width 784 height 763
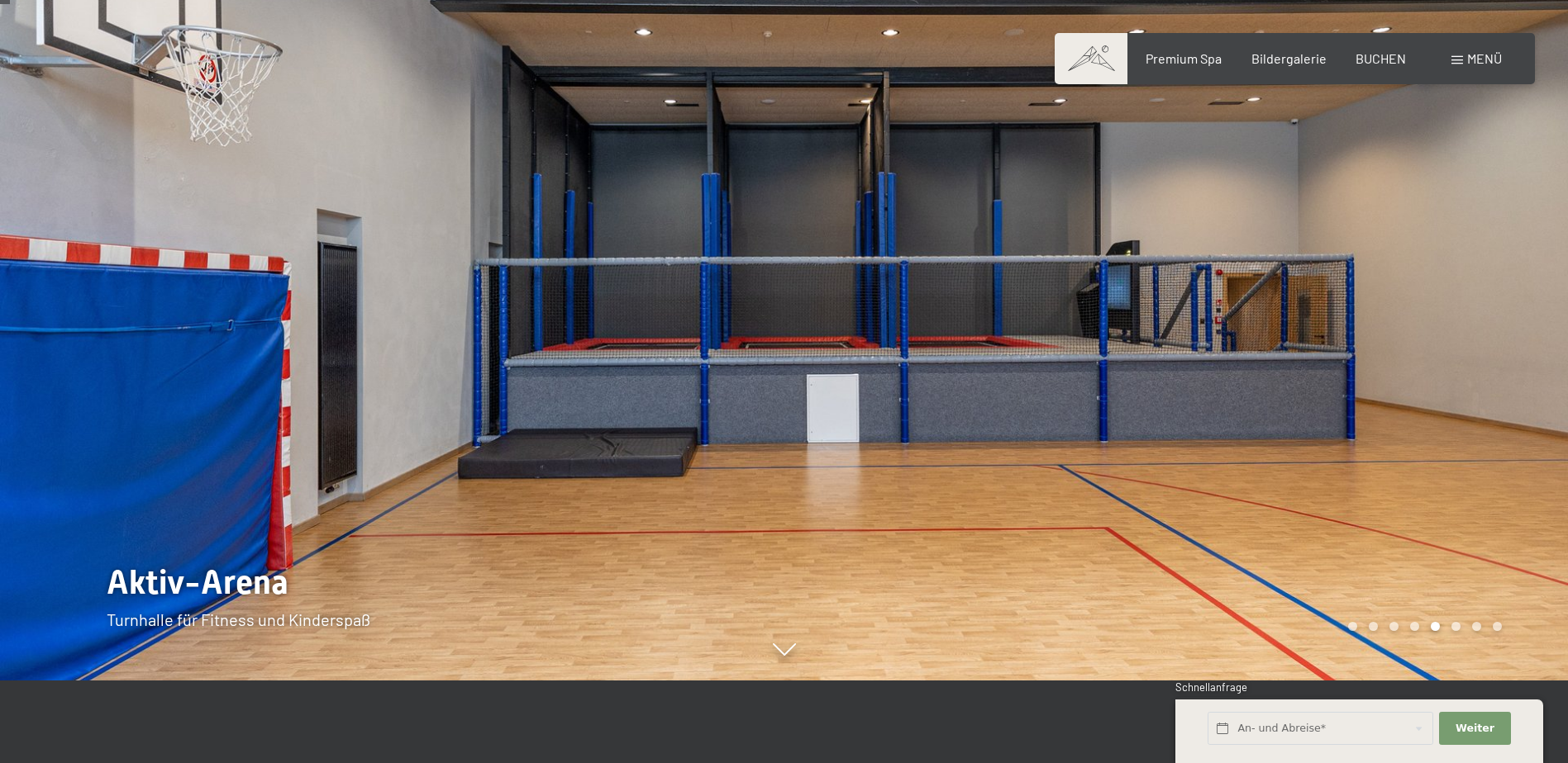
click at [1408, 299] on div at bounding box center [1177, 299] width 784 height 763
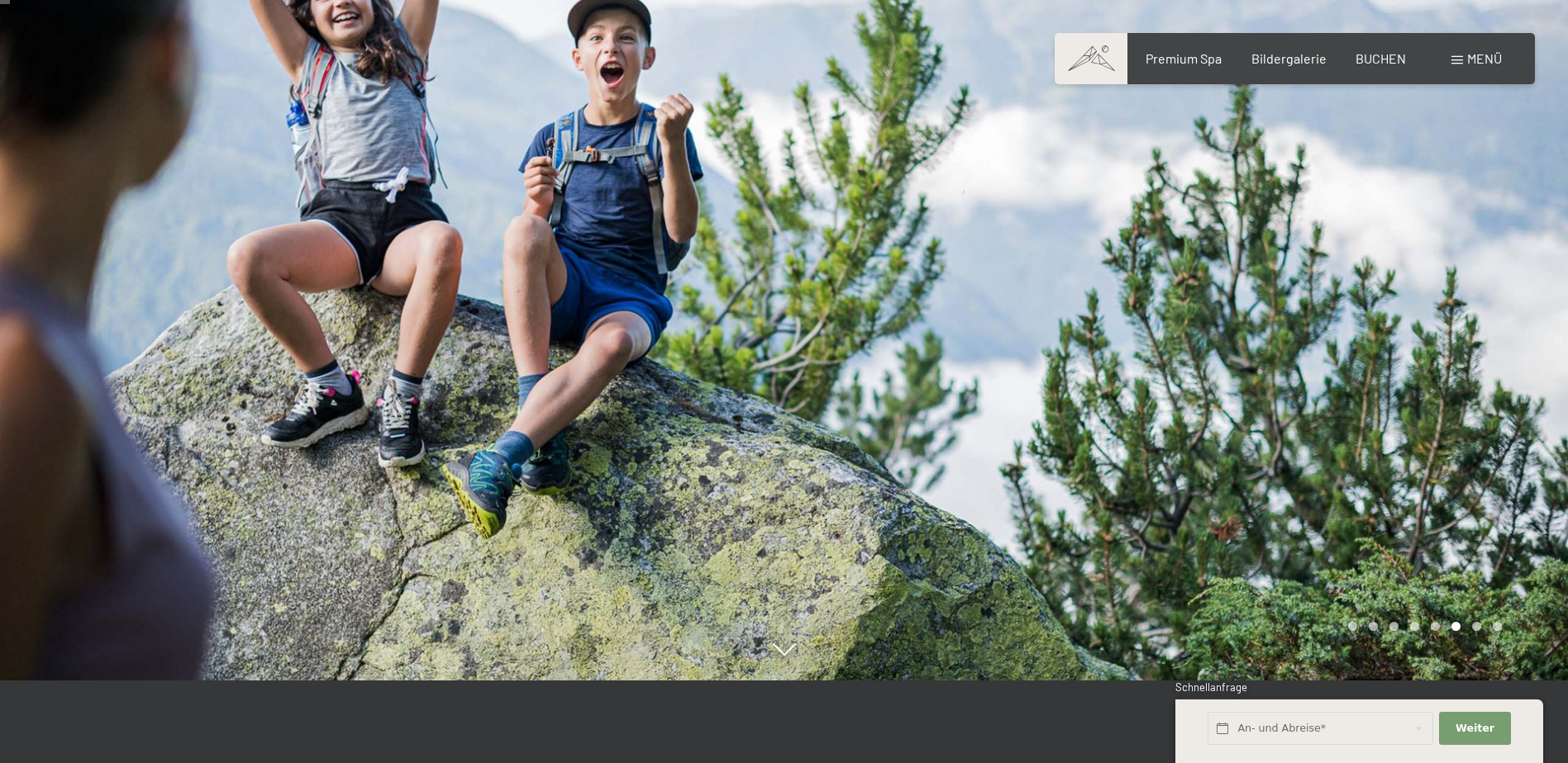
click at [1408, 299] on div at bounding box center [1177, 299] width 784 height 763
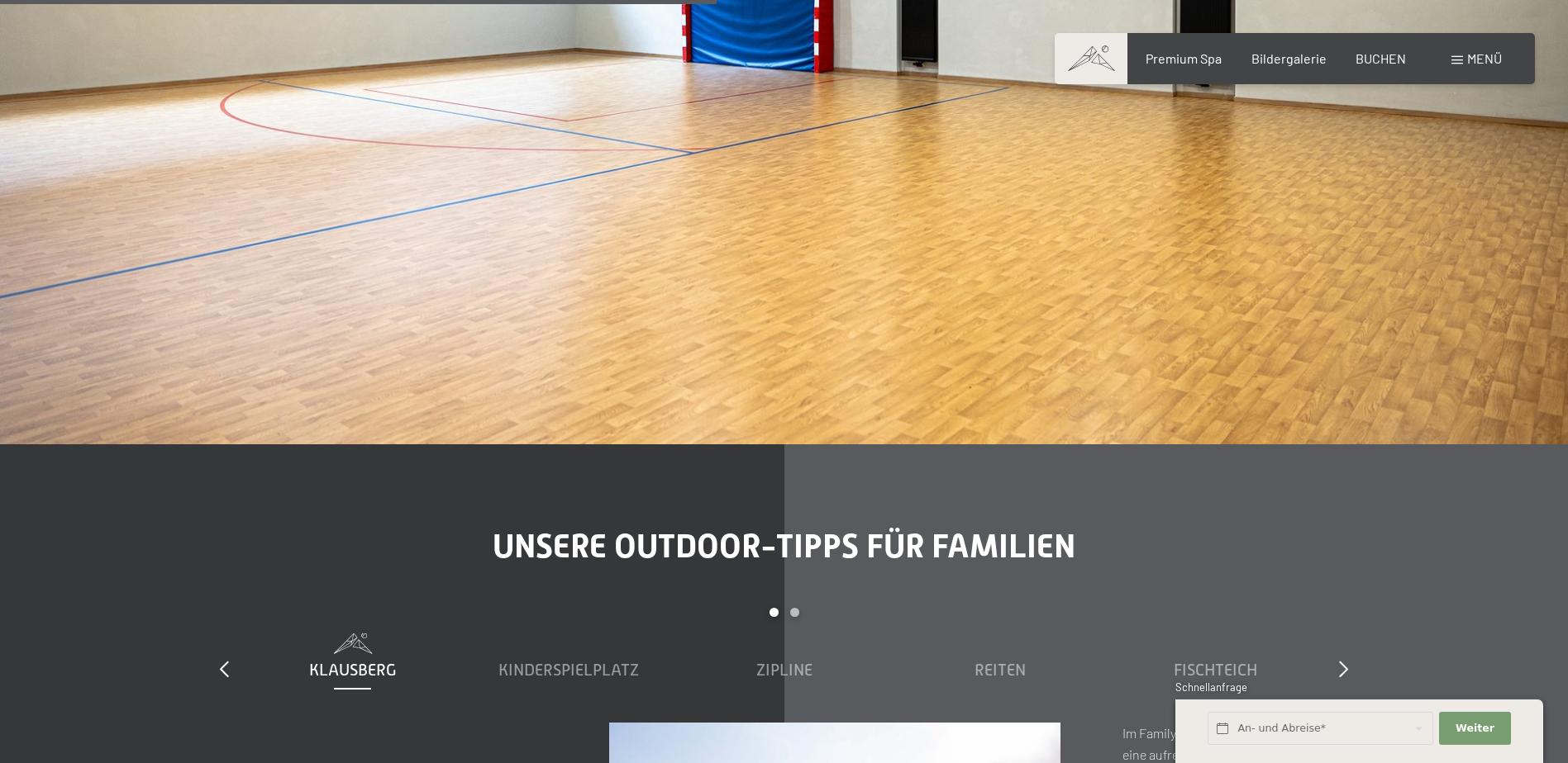
scroll to position [6607, 0]
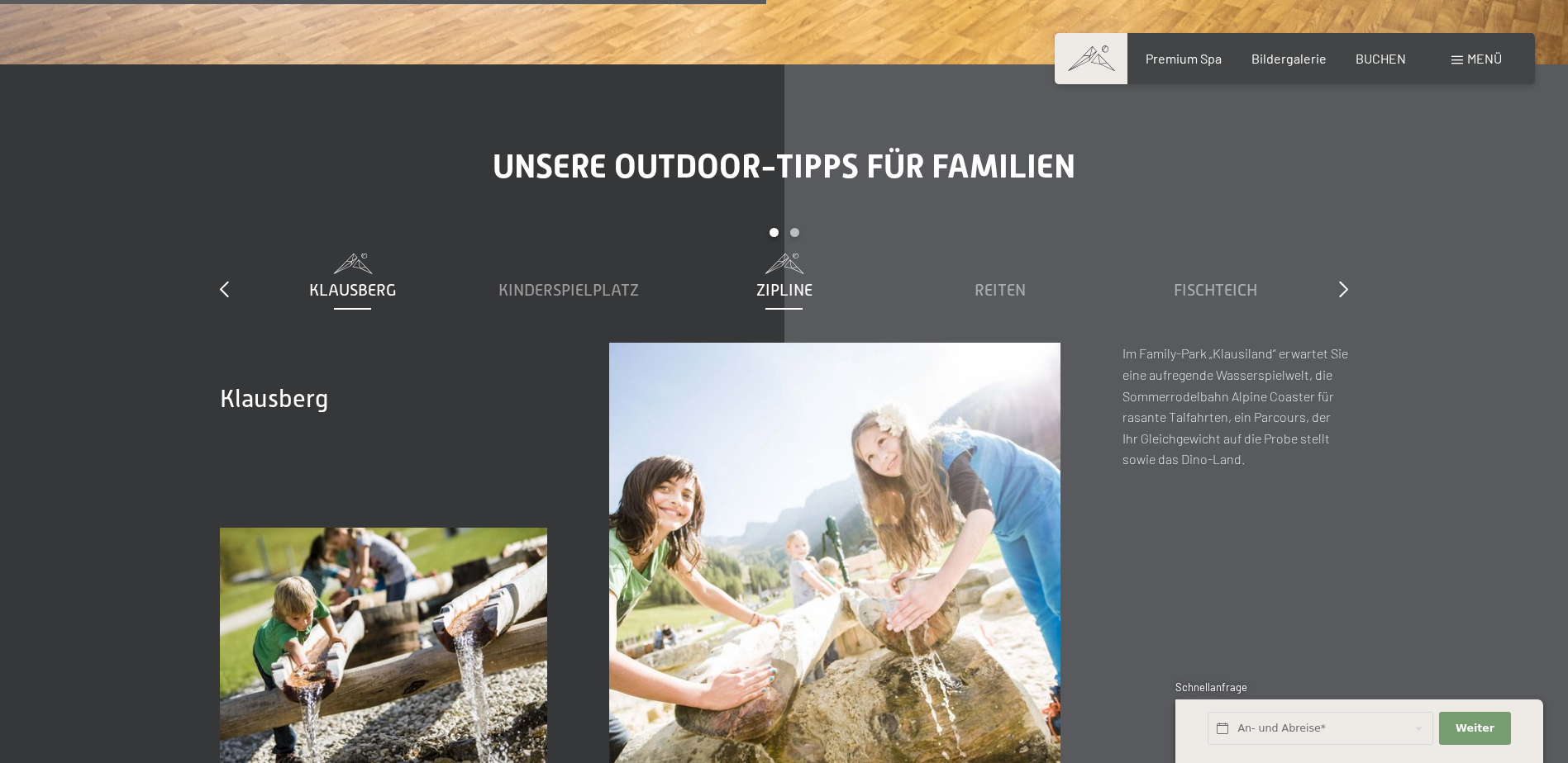
click at [776, 281] on span "Zipline" at bounding box center [784, 290] width 56 height 18
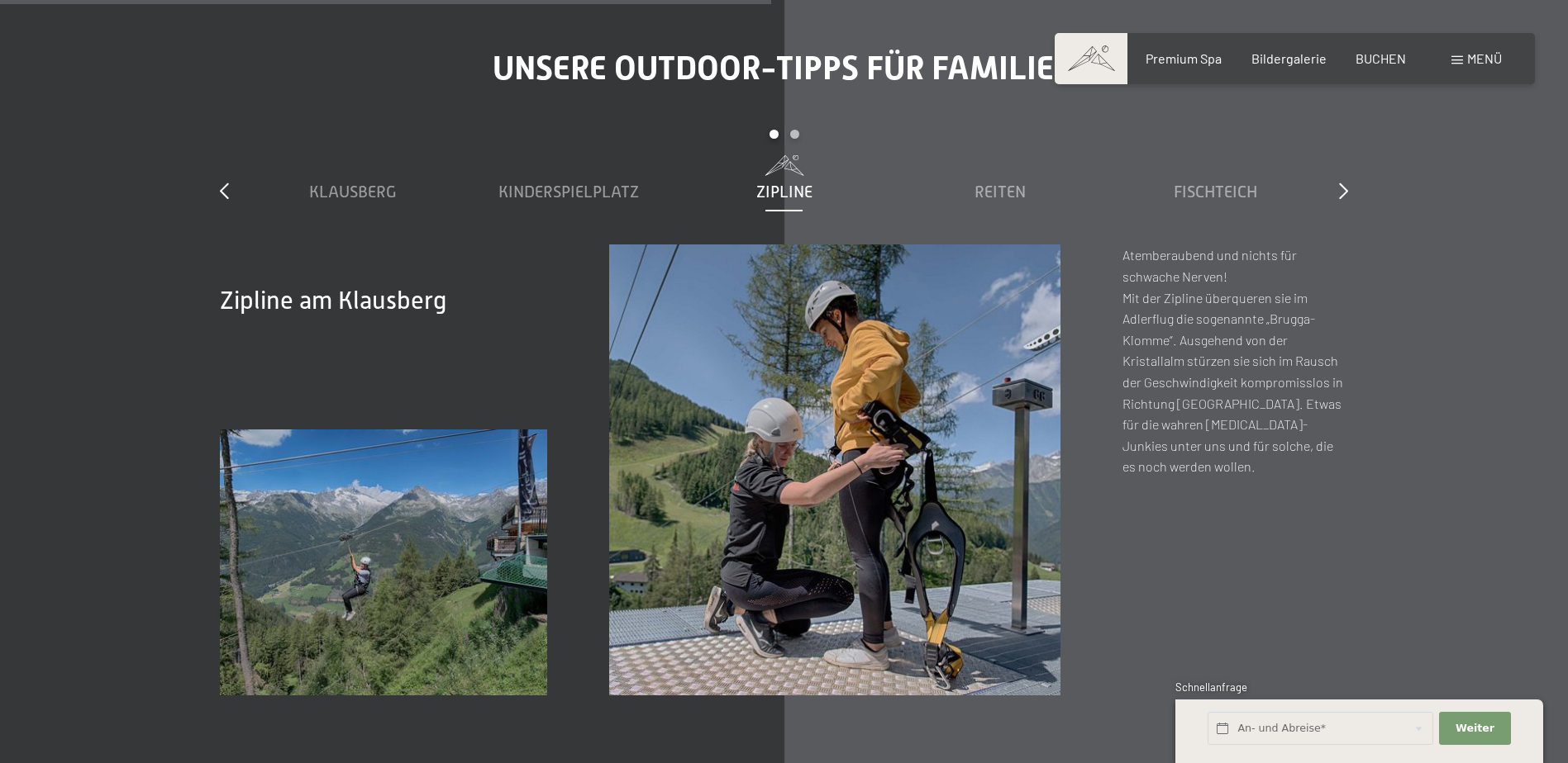
scroll to position [6772, 0]
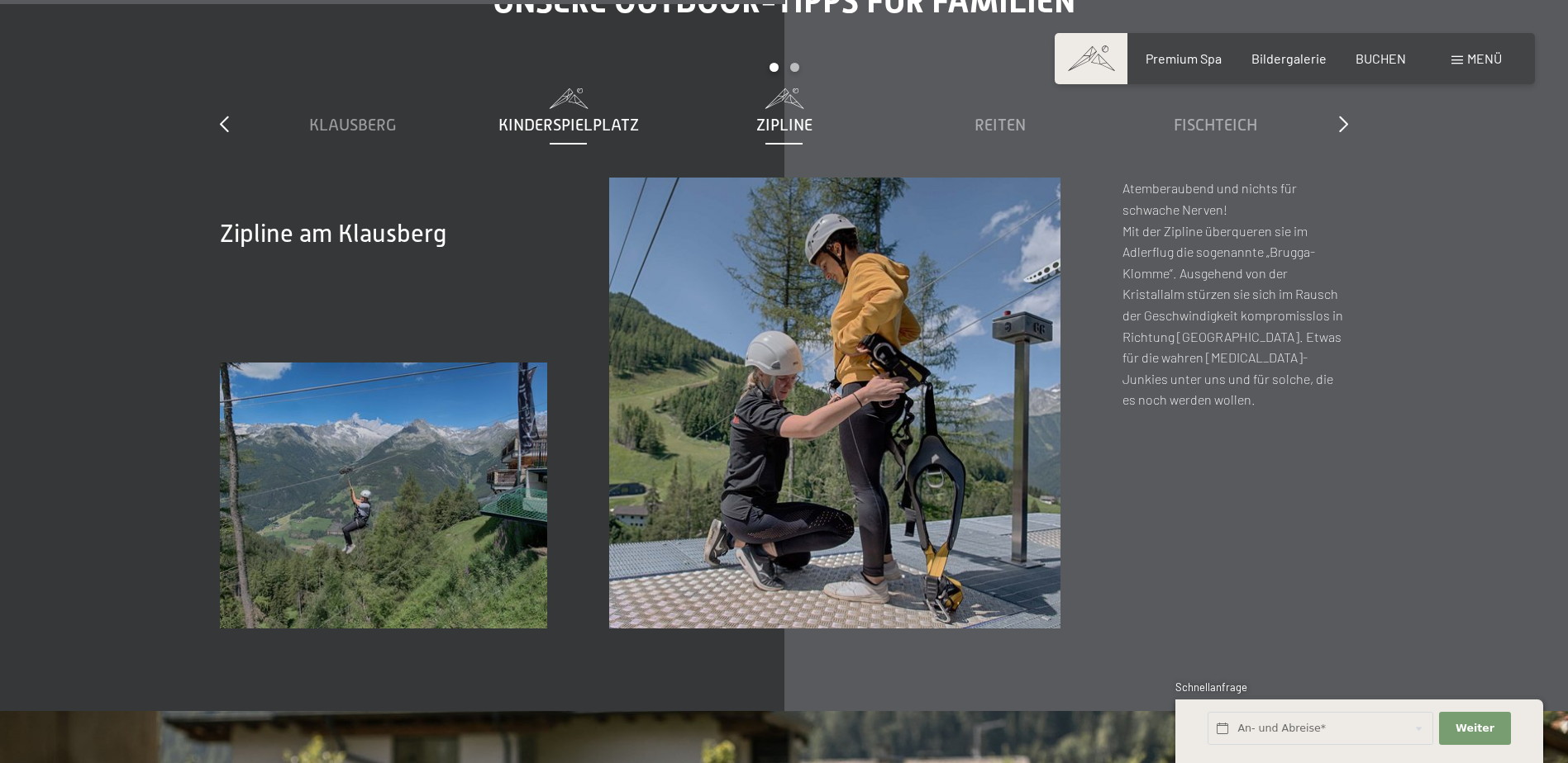
click at [580, 91] on div "Kinderspielplatz" at bounding box center [567, 112] width 199 height 48
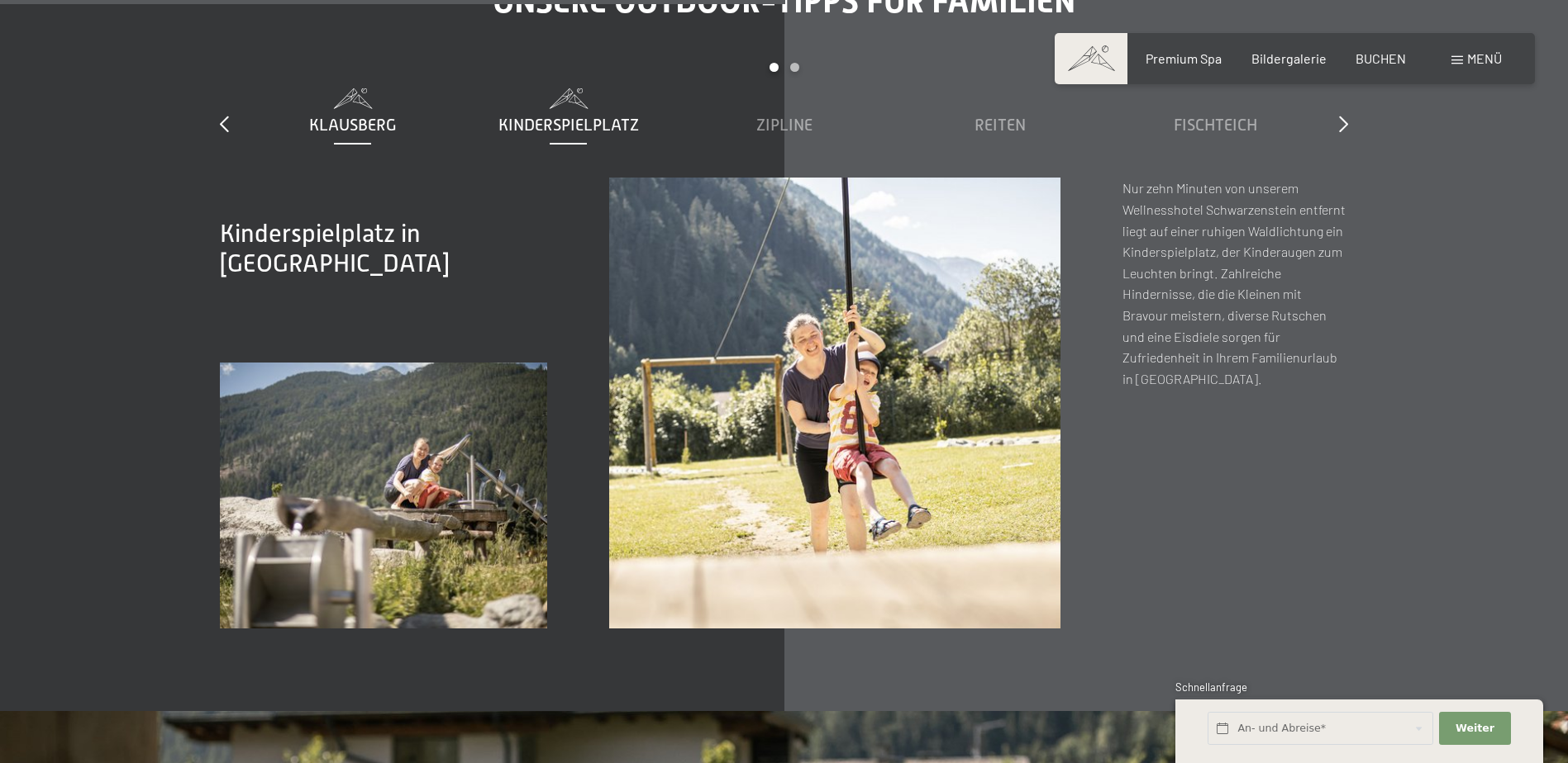
click at [341, 116] on span "Klausberg" at bounding box center [353, 124] width 88 height 18
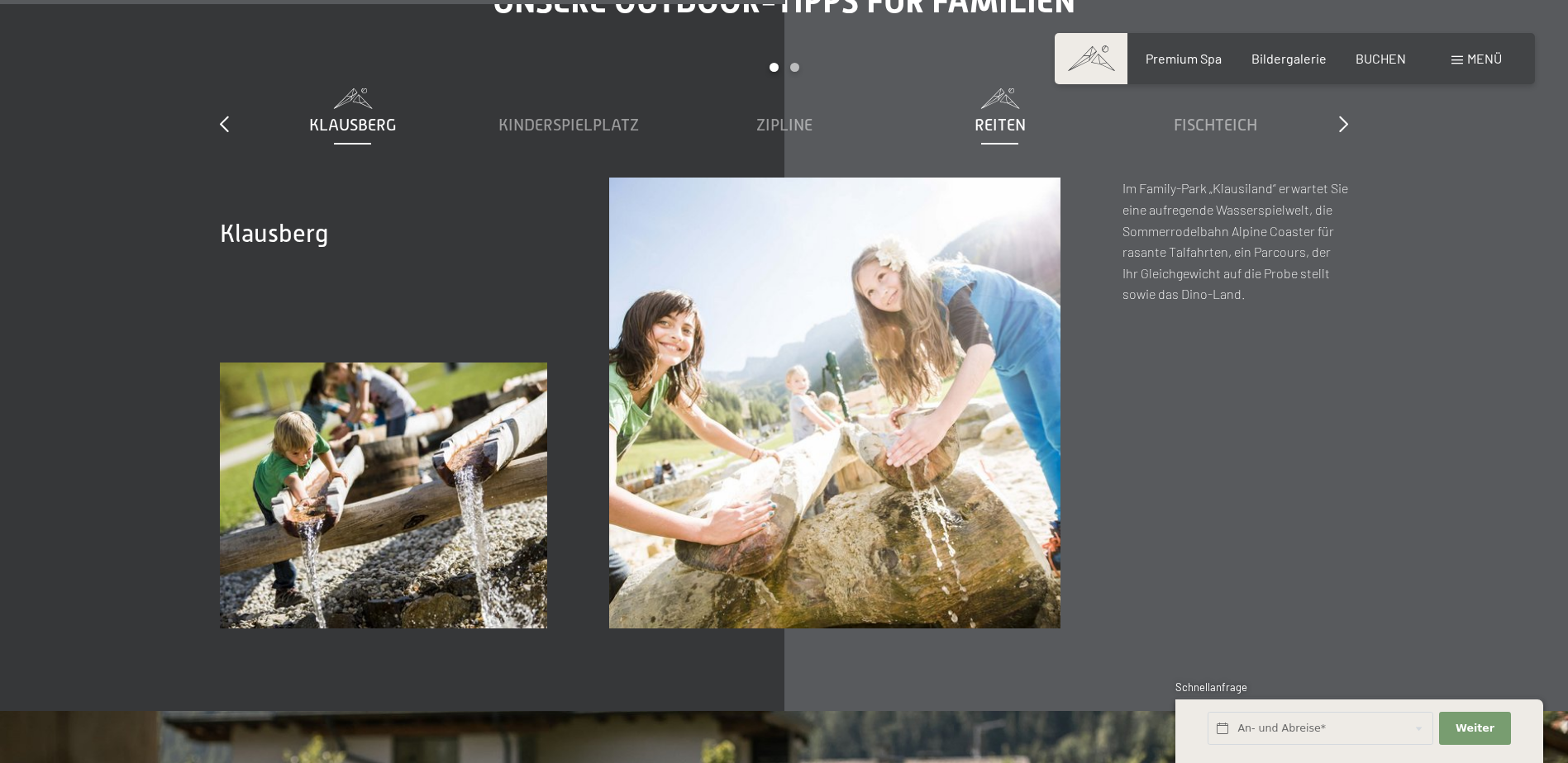
click at [995, 116] on span "Reiten" at bounding box center [1000, 124] width 52 height 18
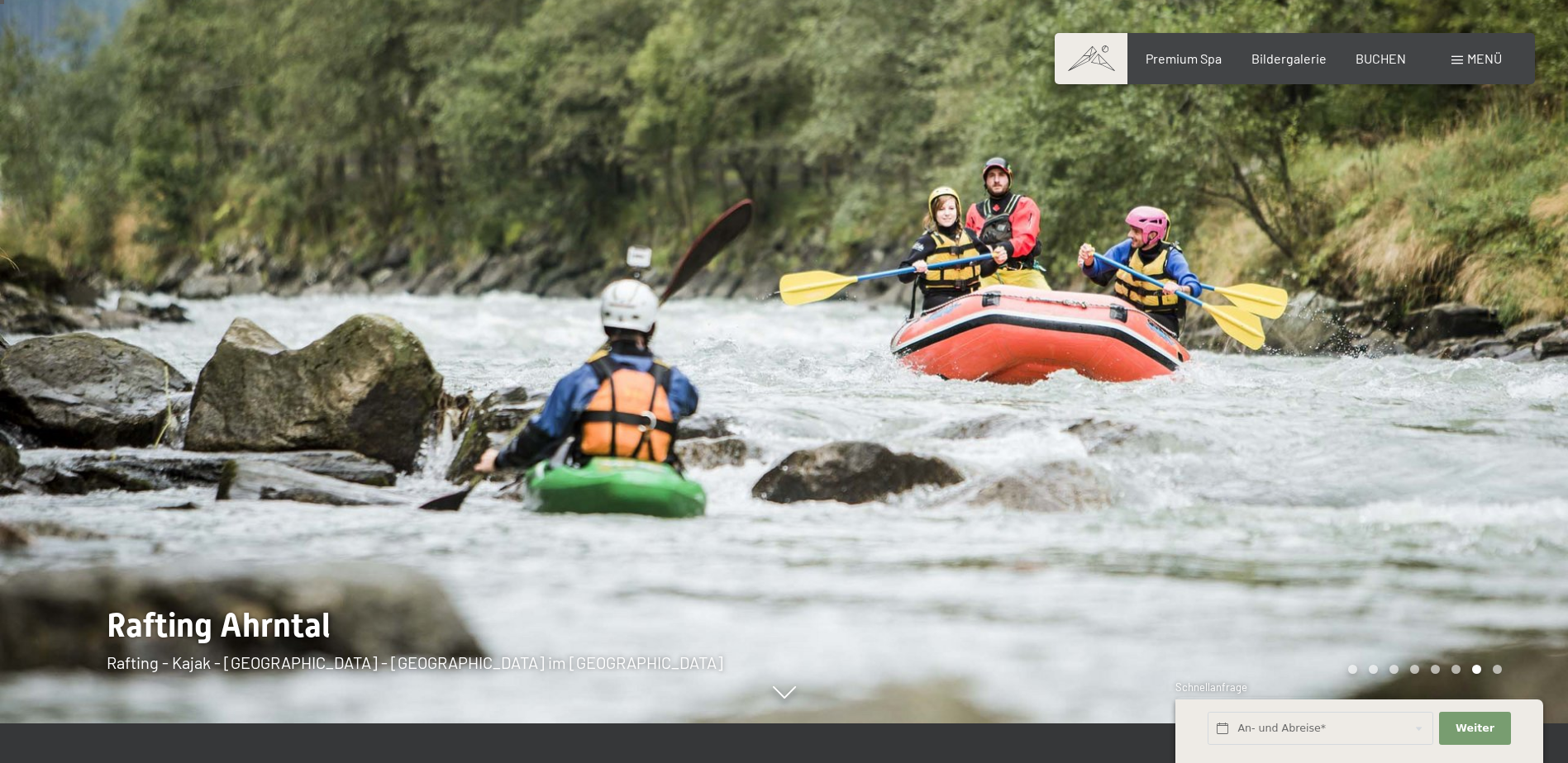
scroll to position [0, 0]
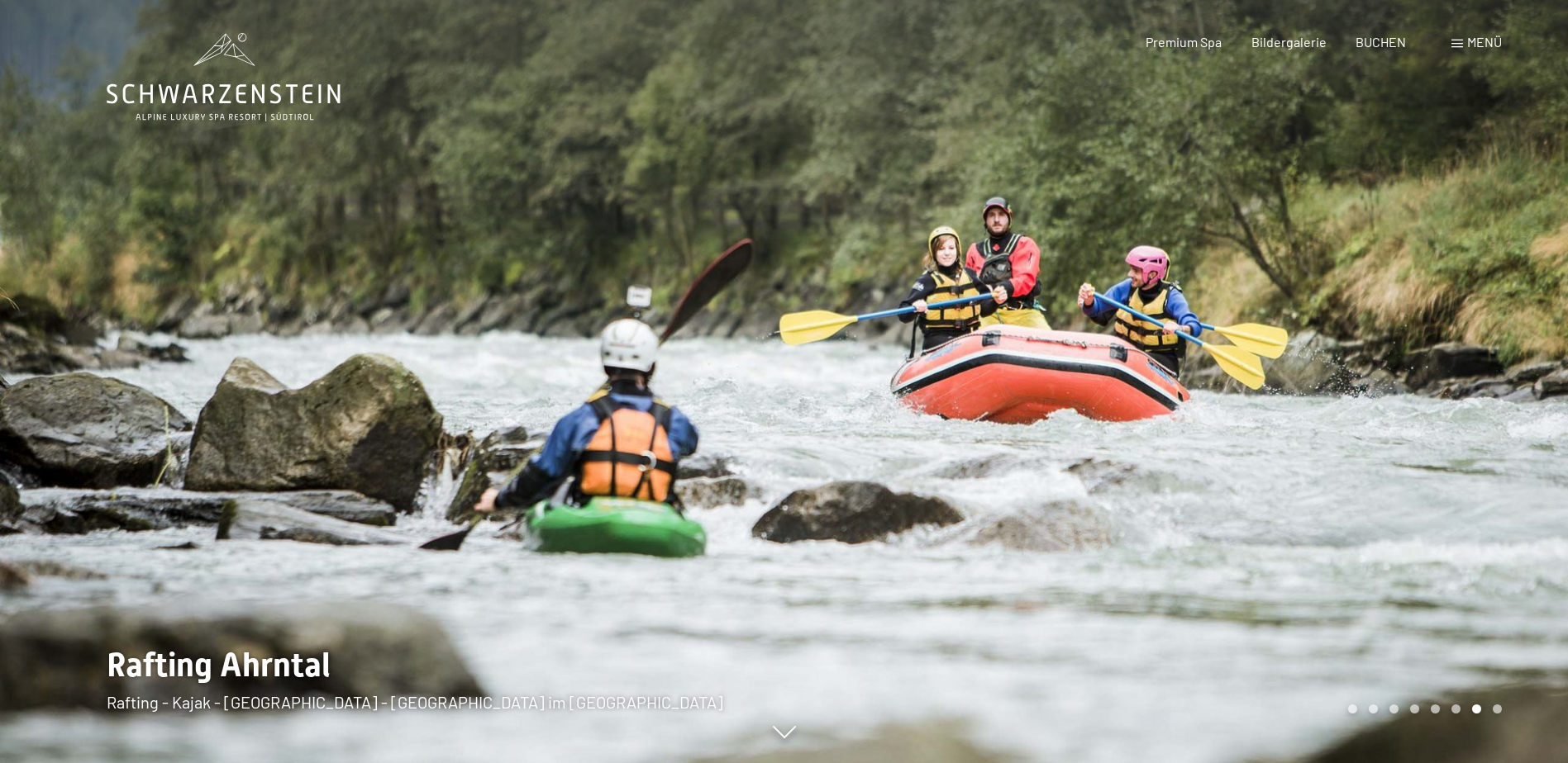
click at [459, 412] on div at bounding box center [392, 382] width 784 height 763
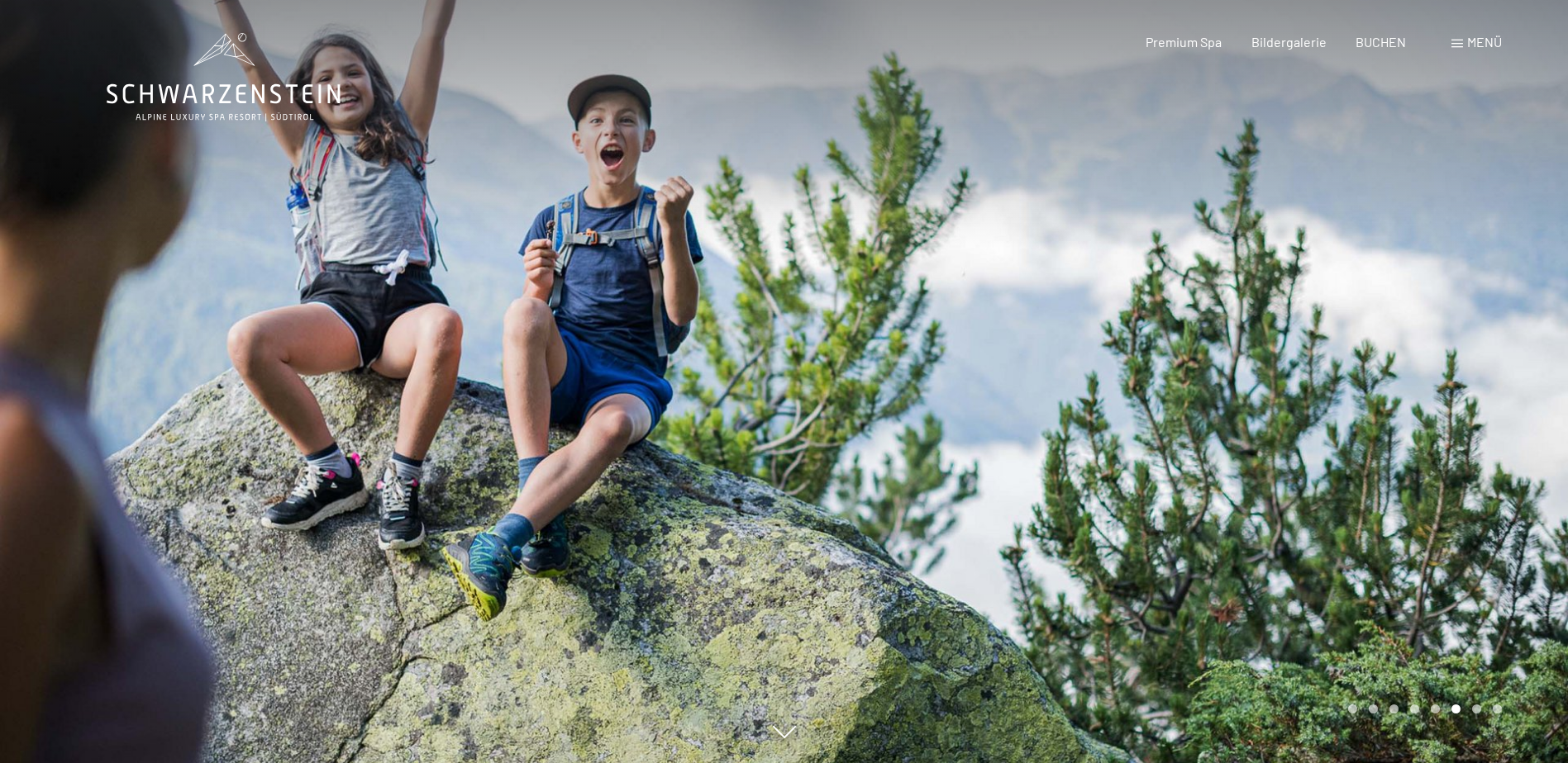
click at [459, 412] on div at bounding box center [392, 382] width 784 height 763
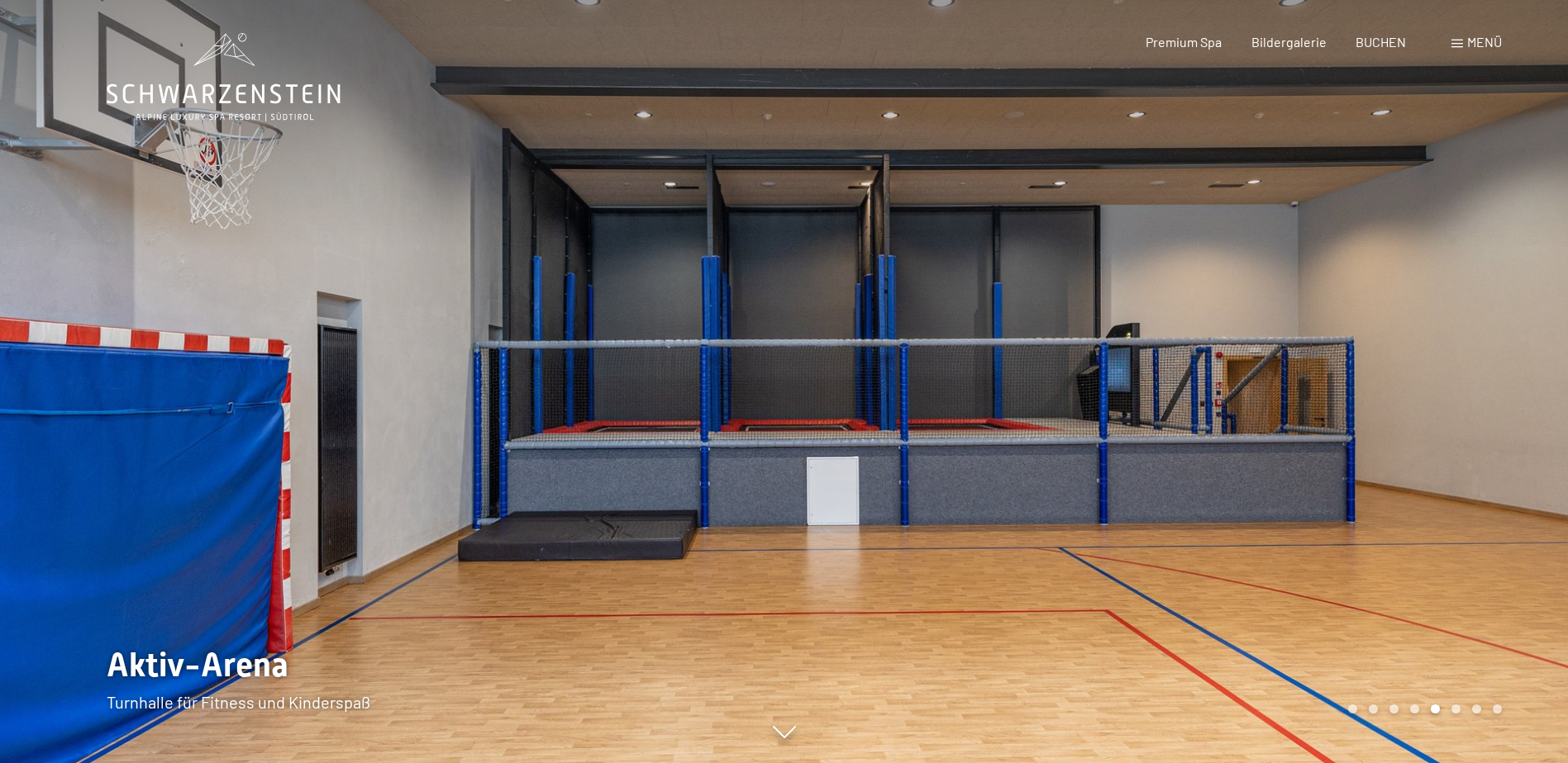
click at [459, 412] on div at bounding box center [392, 382] width 784 height 763
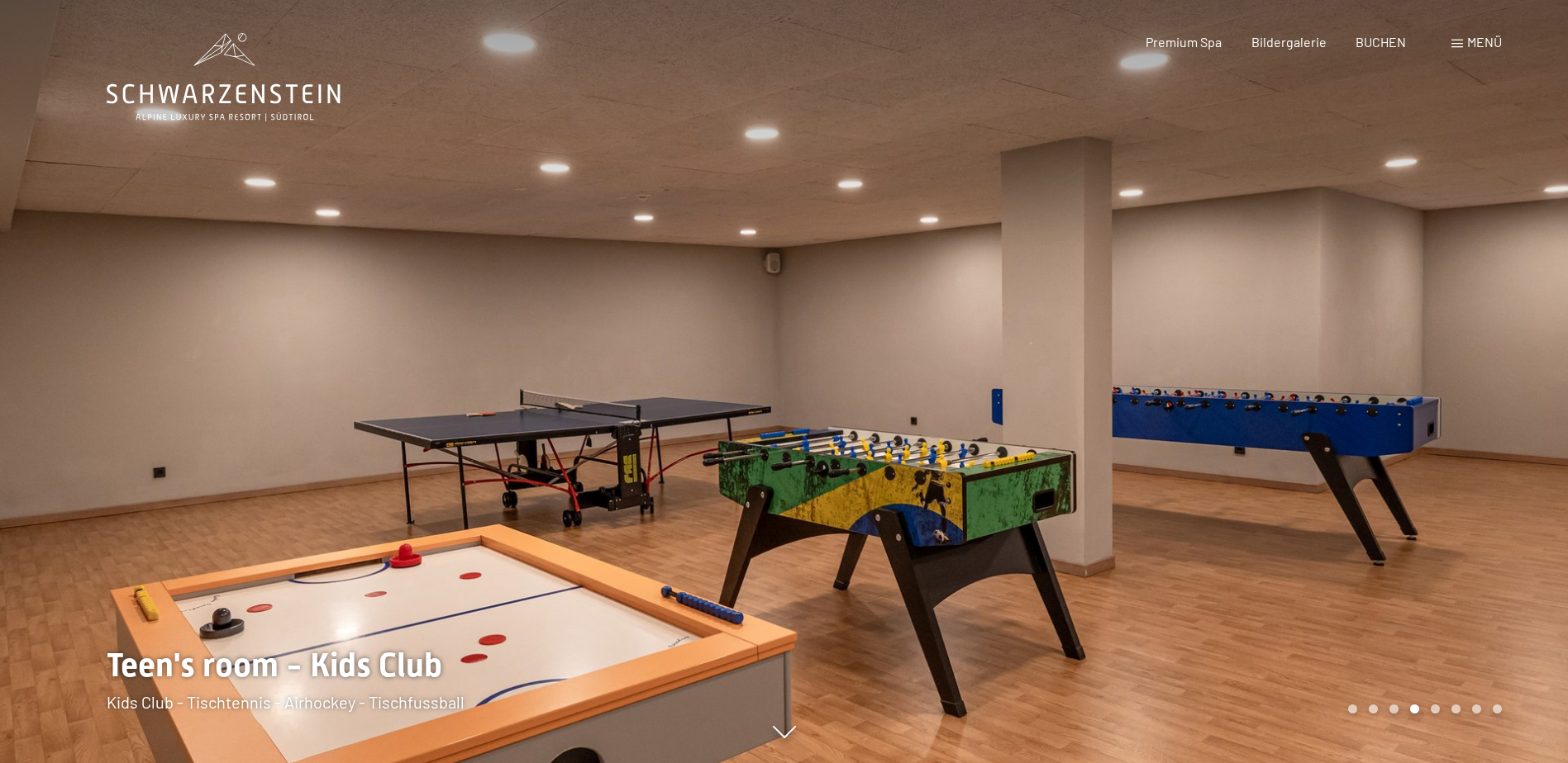
click at [459, 412] on div at bounding box center [392, 382] width 784 height 763
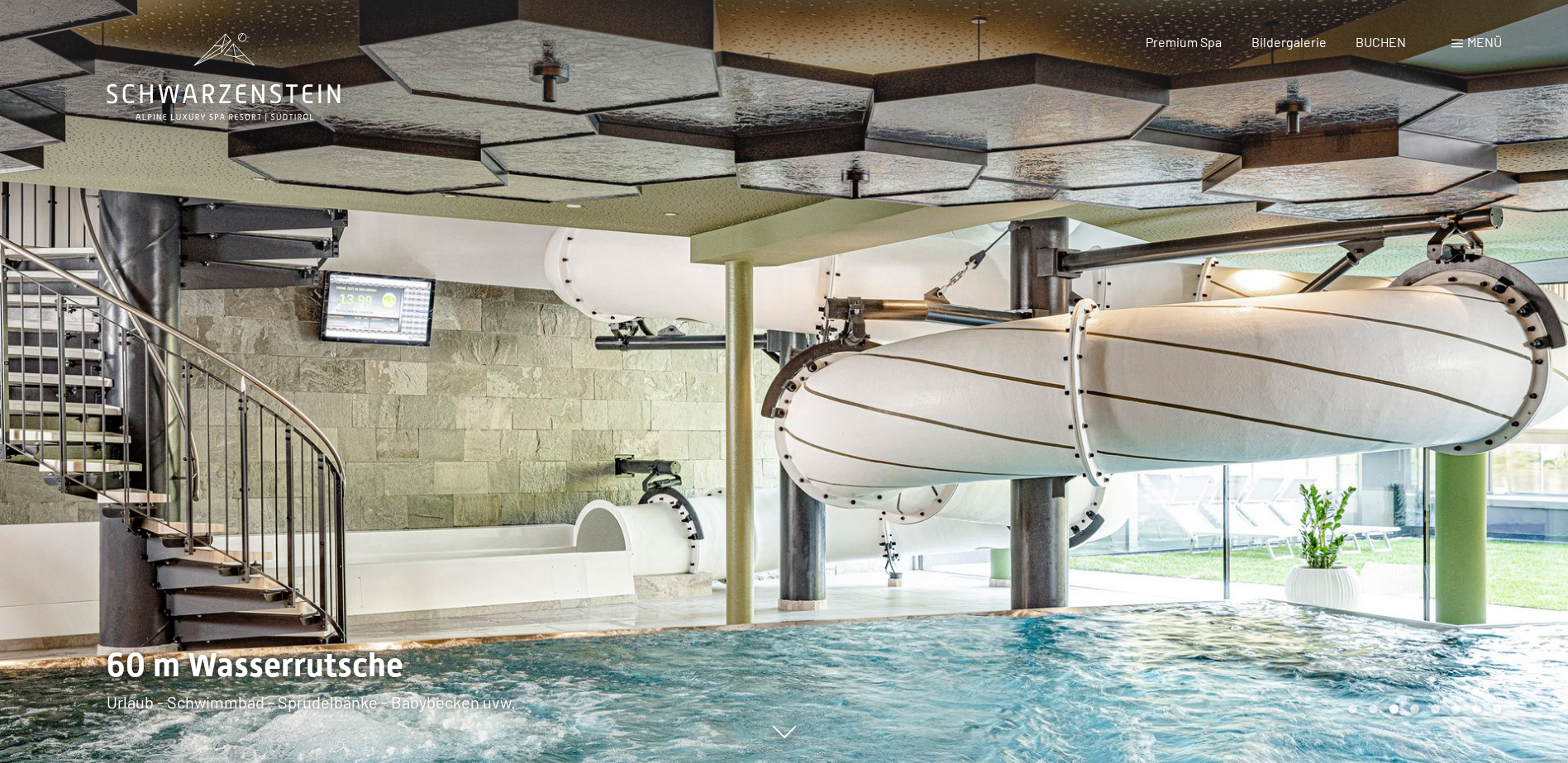
click at [459, 412] on div at bounding box center [392, 382] width 784 height 763
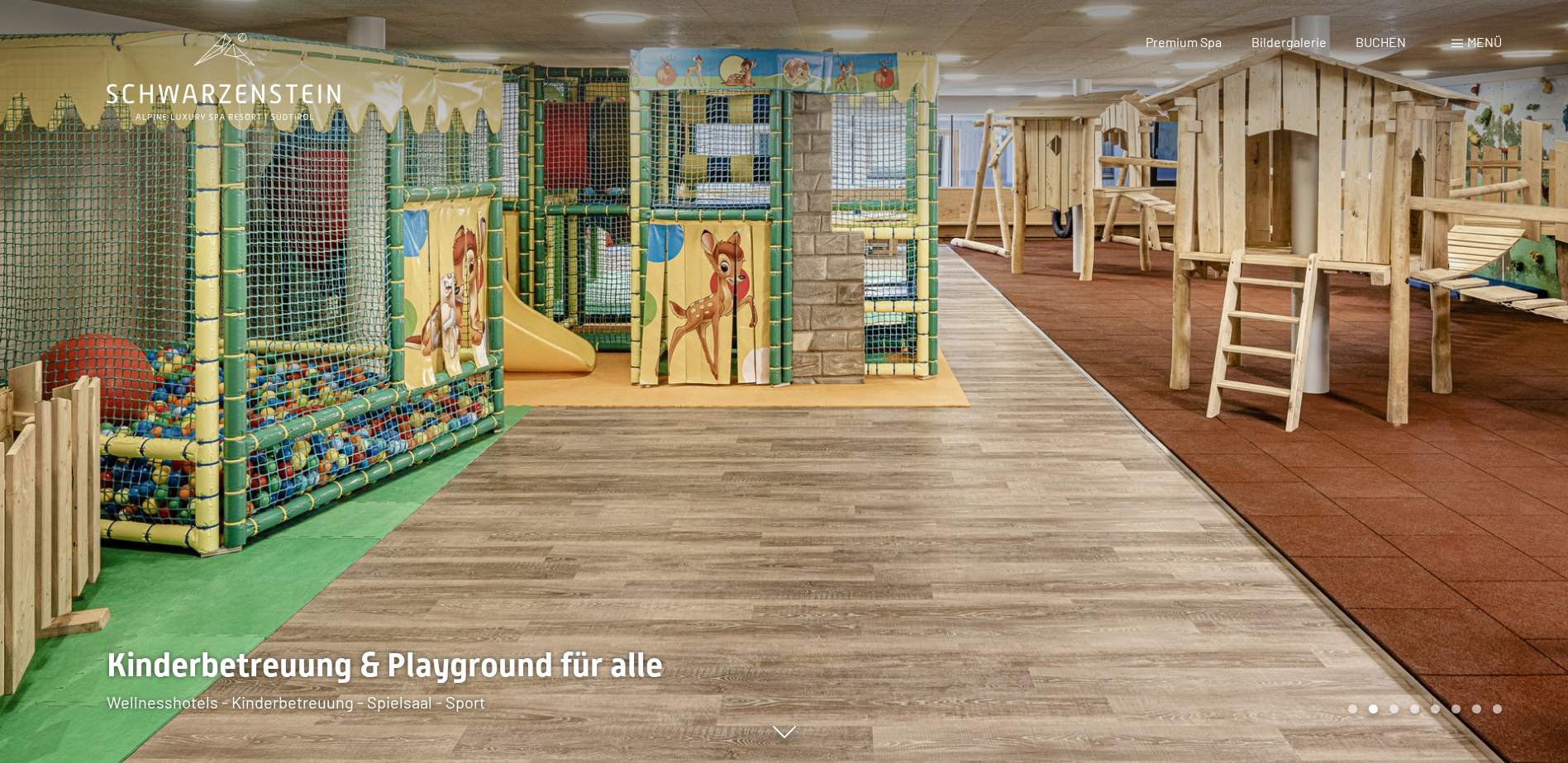
click at [459, 412] on div at bounding box center [392, 382] width 784 height 763
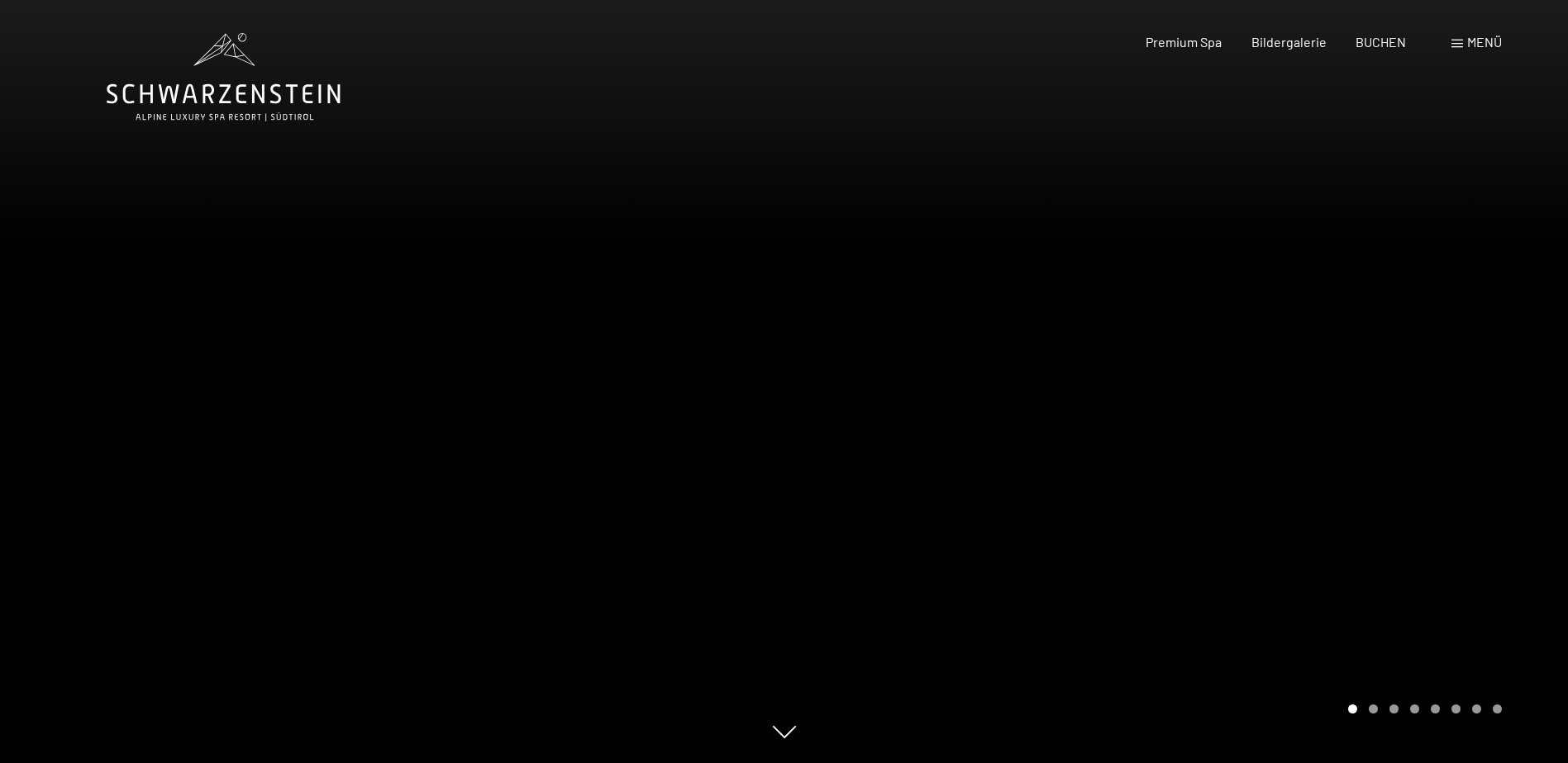
click at [459, 412] on div at bounding box center [392, 382] width 784 height 763
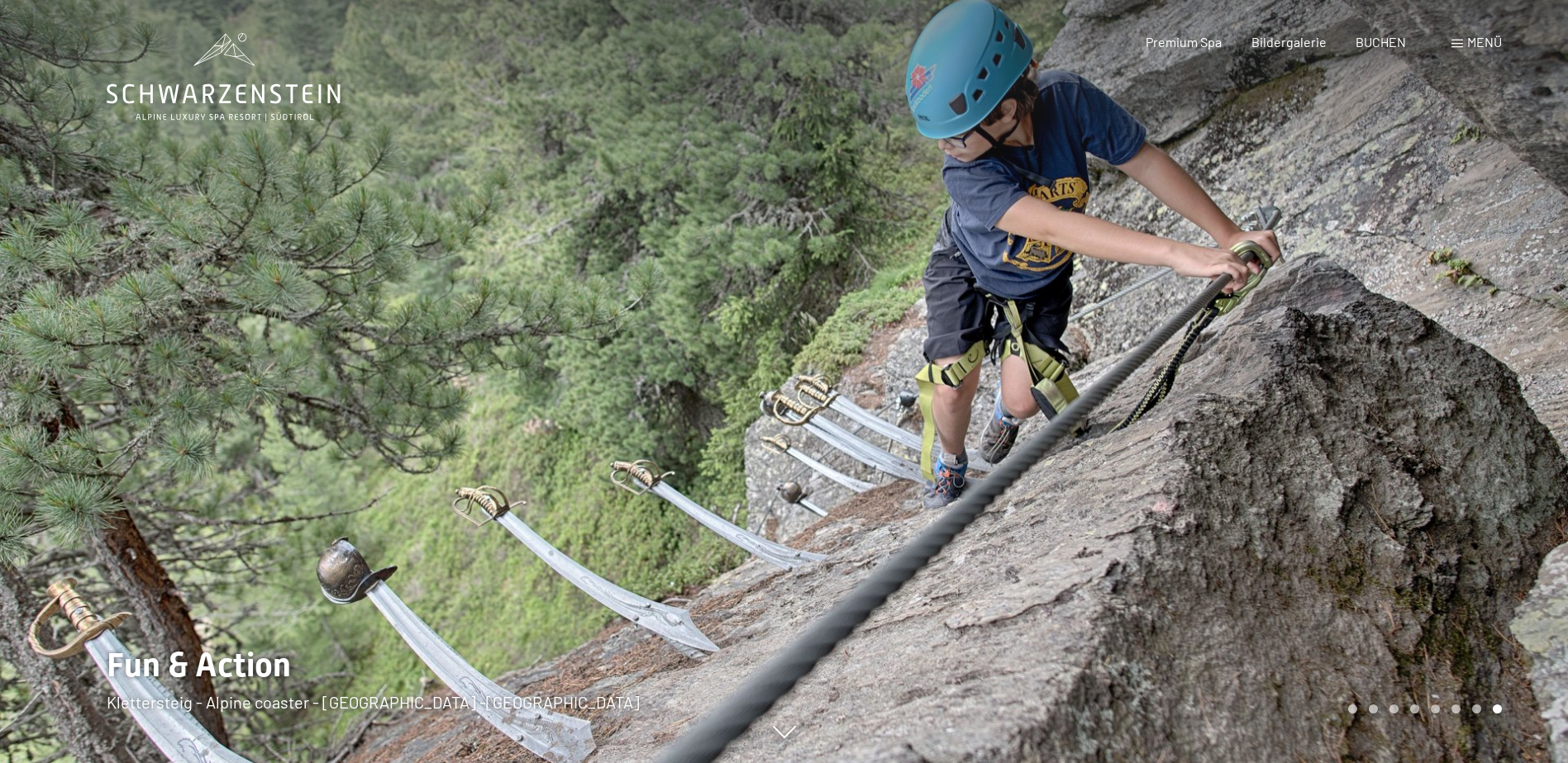
click at [1474, 38] on span "Menü" at bounding box center [1484, 42] width 35 height 16
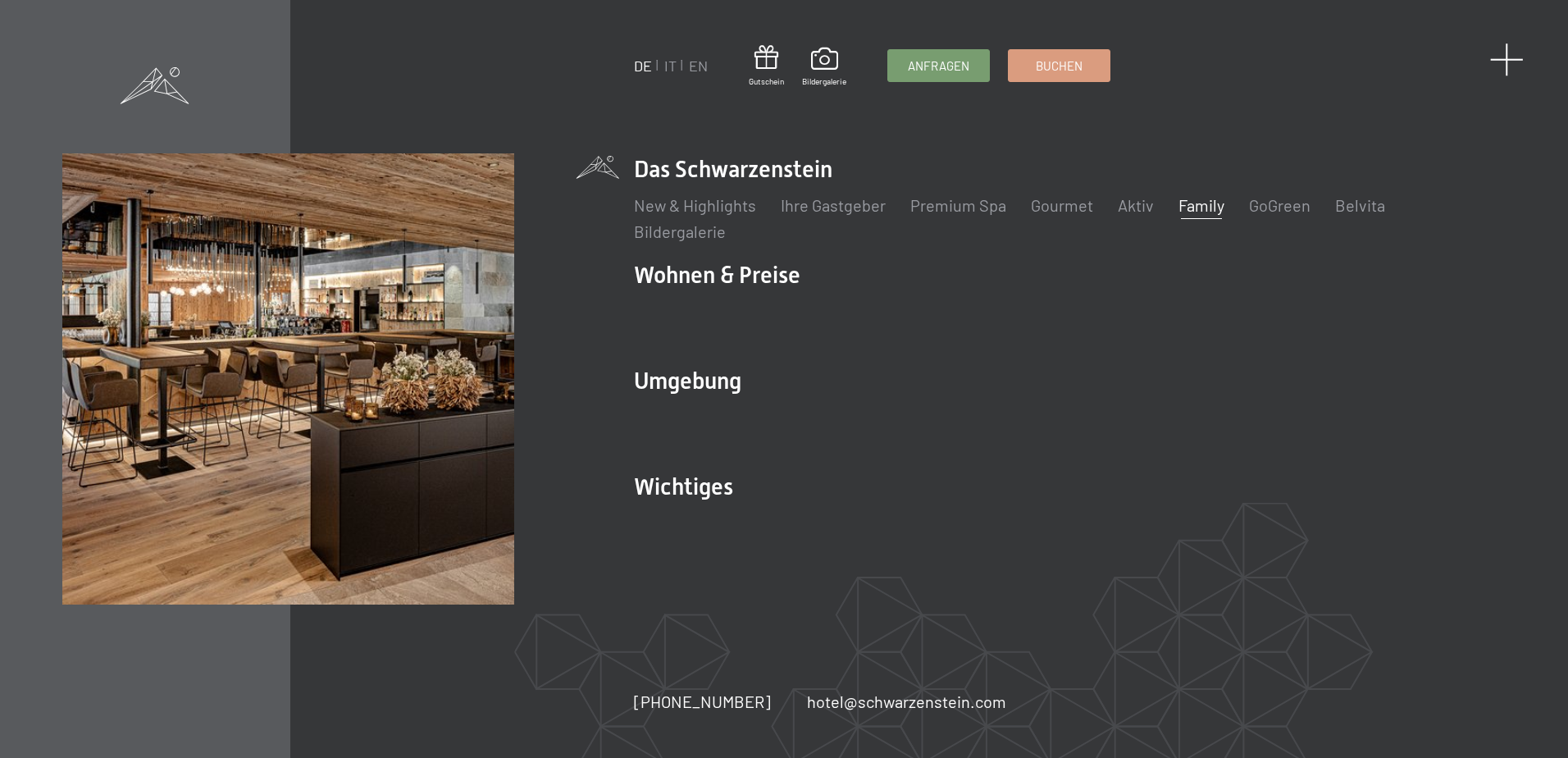
click at [1504, 59] on span at bounding box center [1506, 59] width 34 height 34
